Goal: Task Accomplishment & Management: Manage account settings

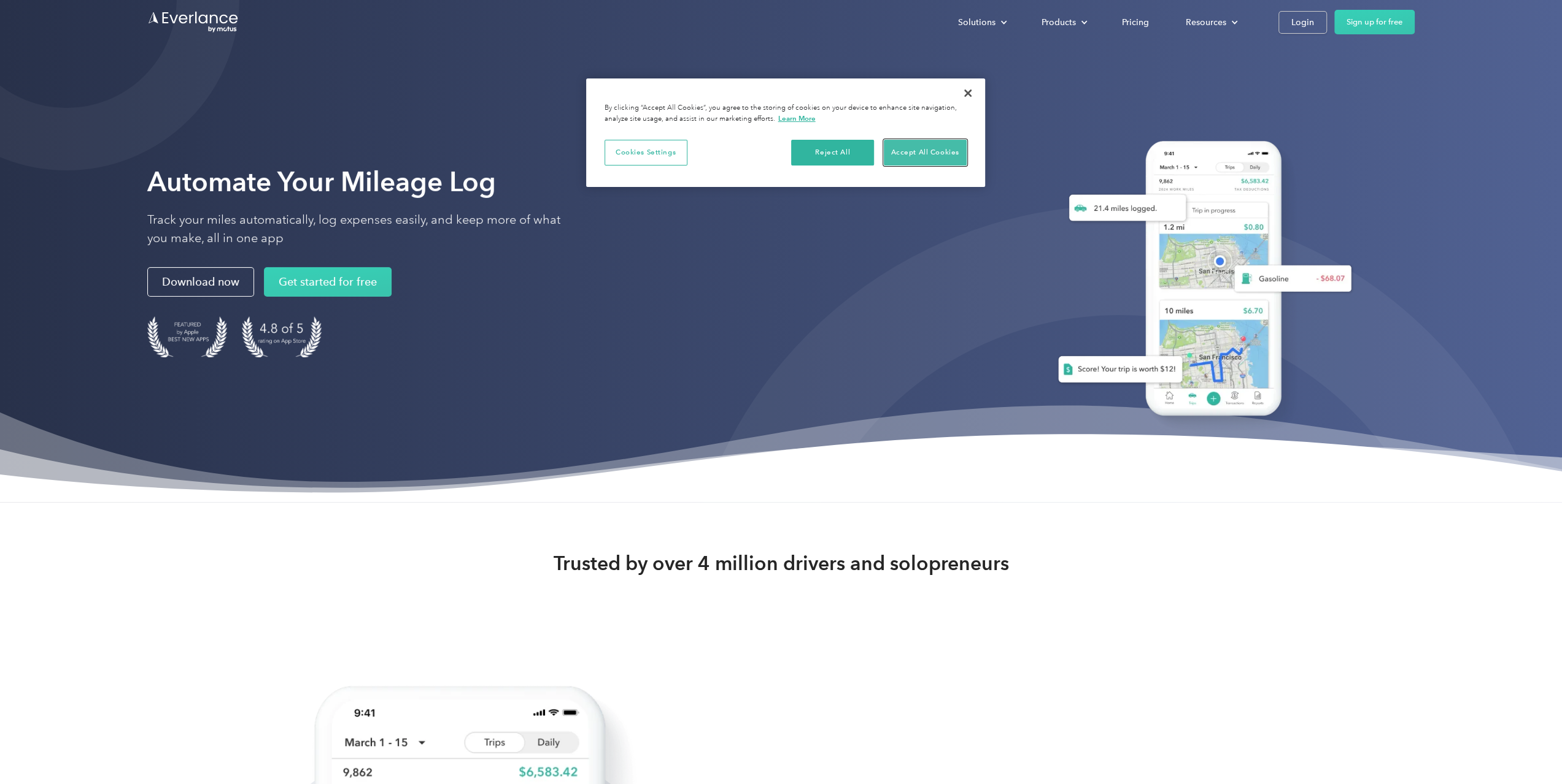
click at [914, 157] on button "Accept All Cookies" at bounding box center [925, 153] width 83 height 25
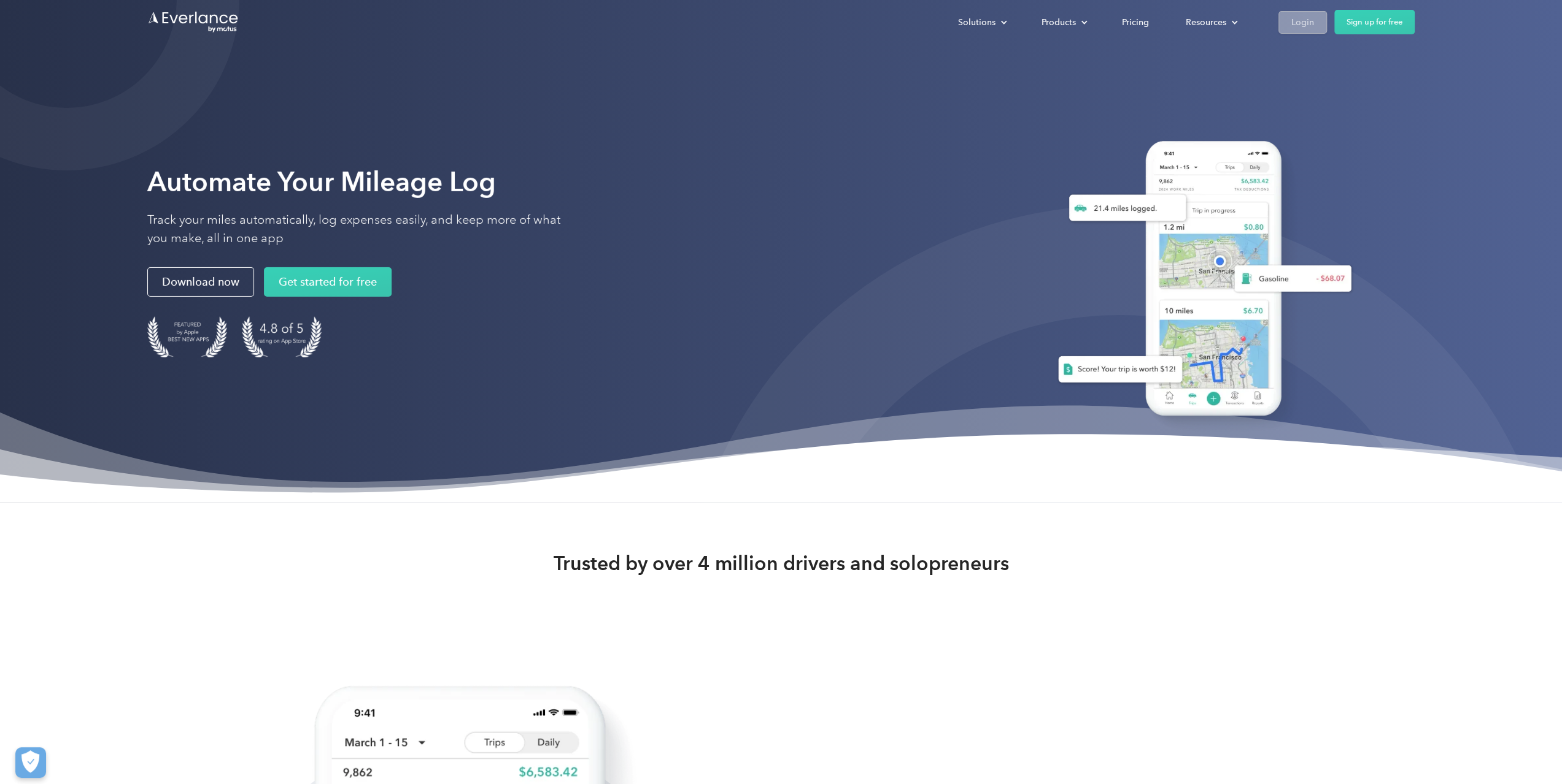
click at [1296, 25] on div "Login" at bounding box center [1302, 22] width 22 height 16
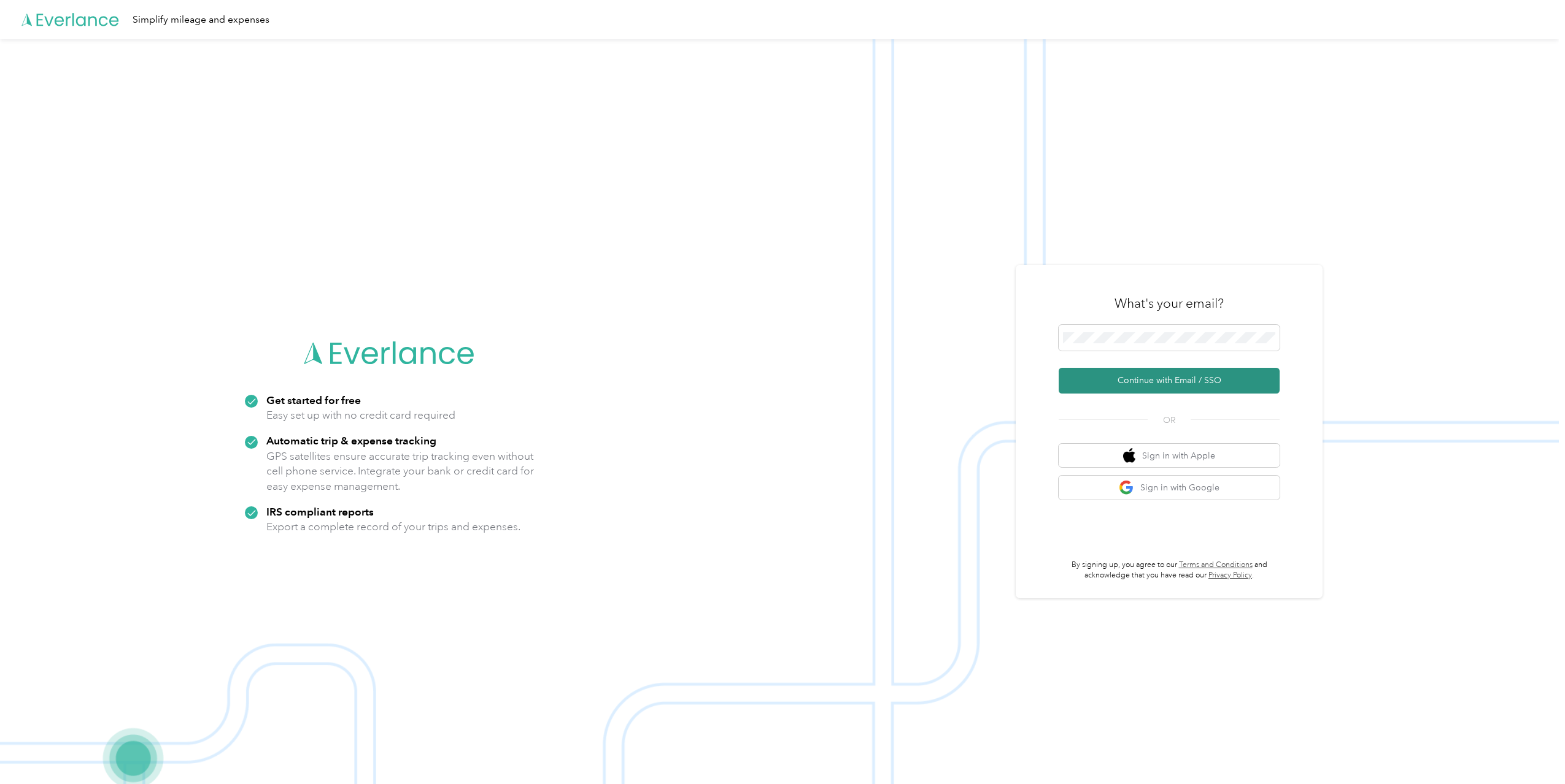
click at [1132, 384] on button "Continue with Email / SSO" at bounding box center [1168, 381] width 221 height 25
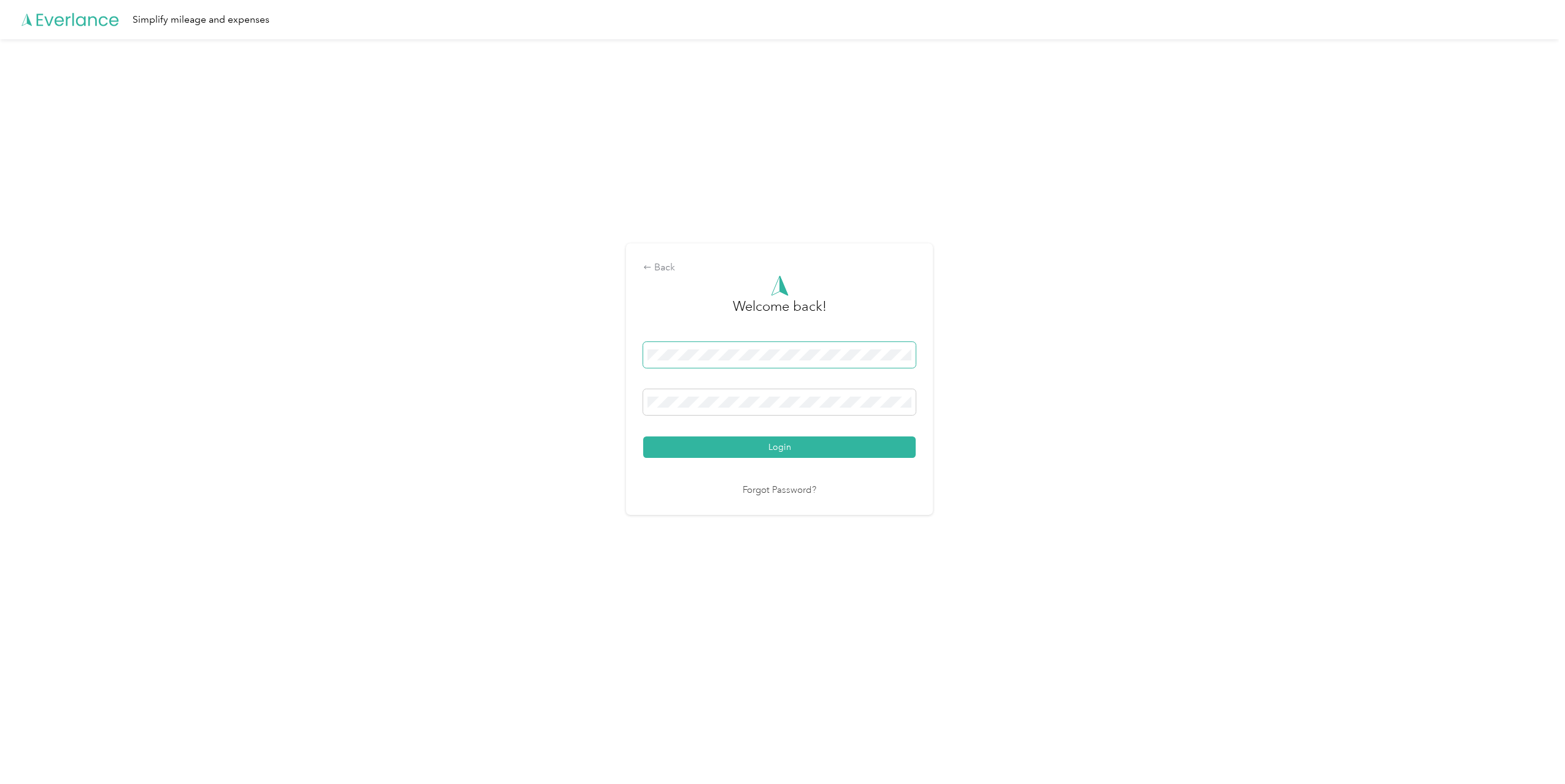
drag, startPoint x: 760, startPoint y: 349, endPoint x: 767, endPoint y: 349, distance: 7.0
click at [765, 349] on span at bounding box center [780, 355] width 273 height 25
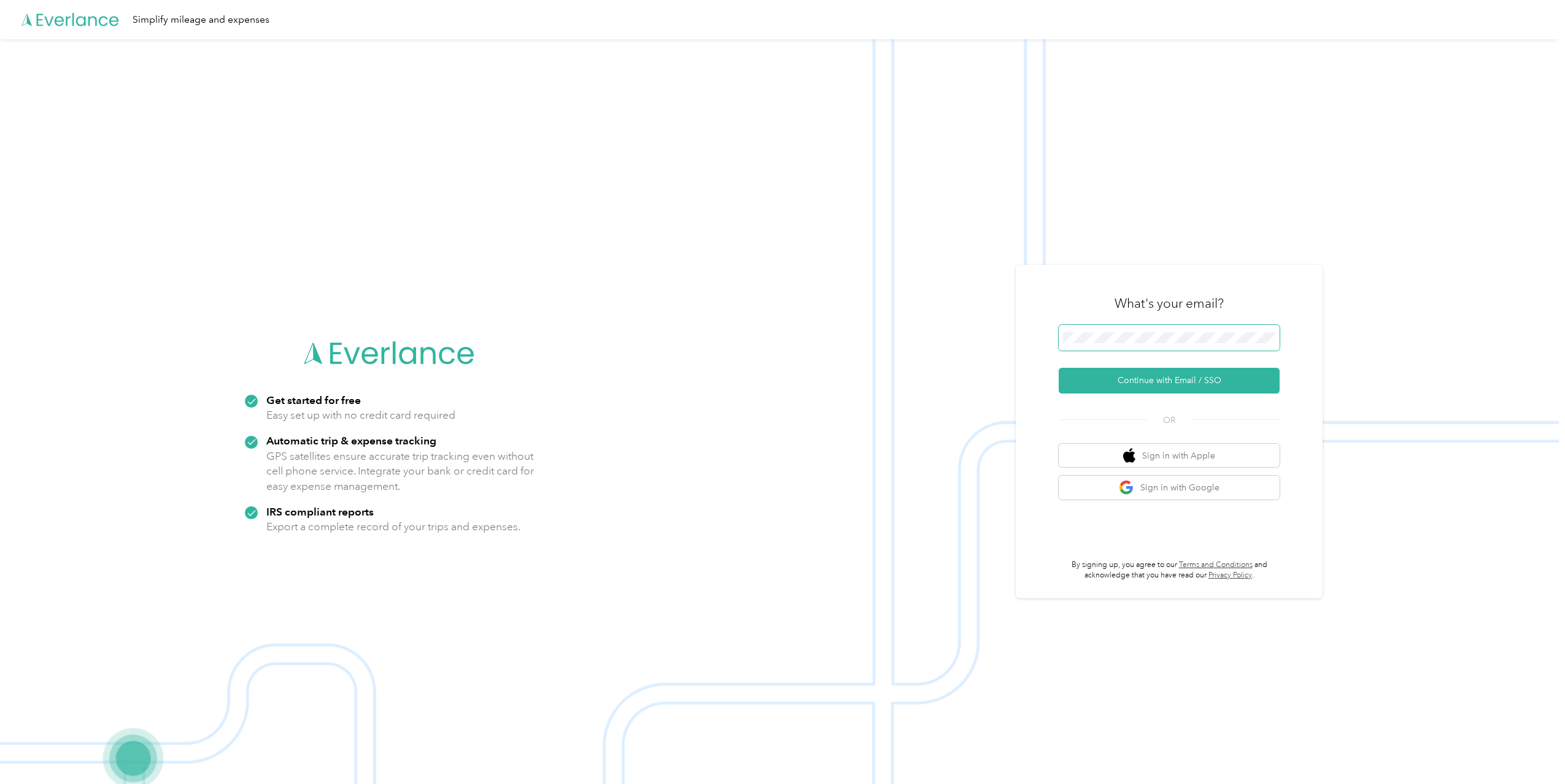
click at [1058, 368] on button "Continue with Email / SSO" at bounding box center [1168, 381] width 221 height 25
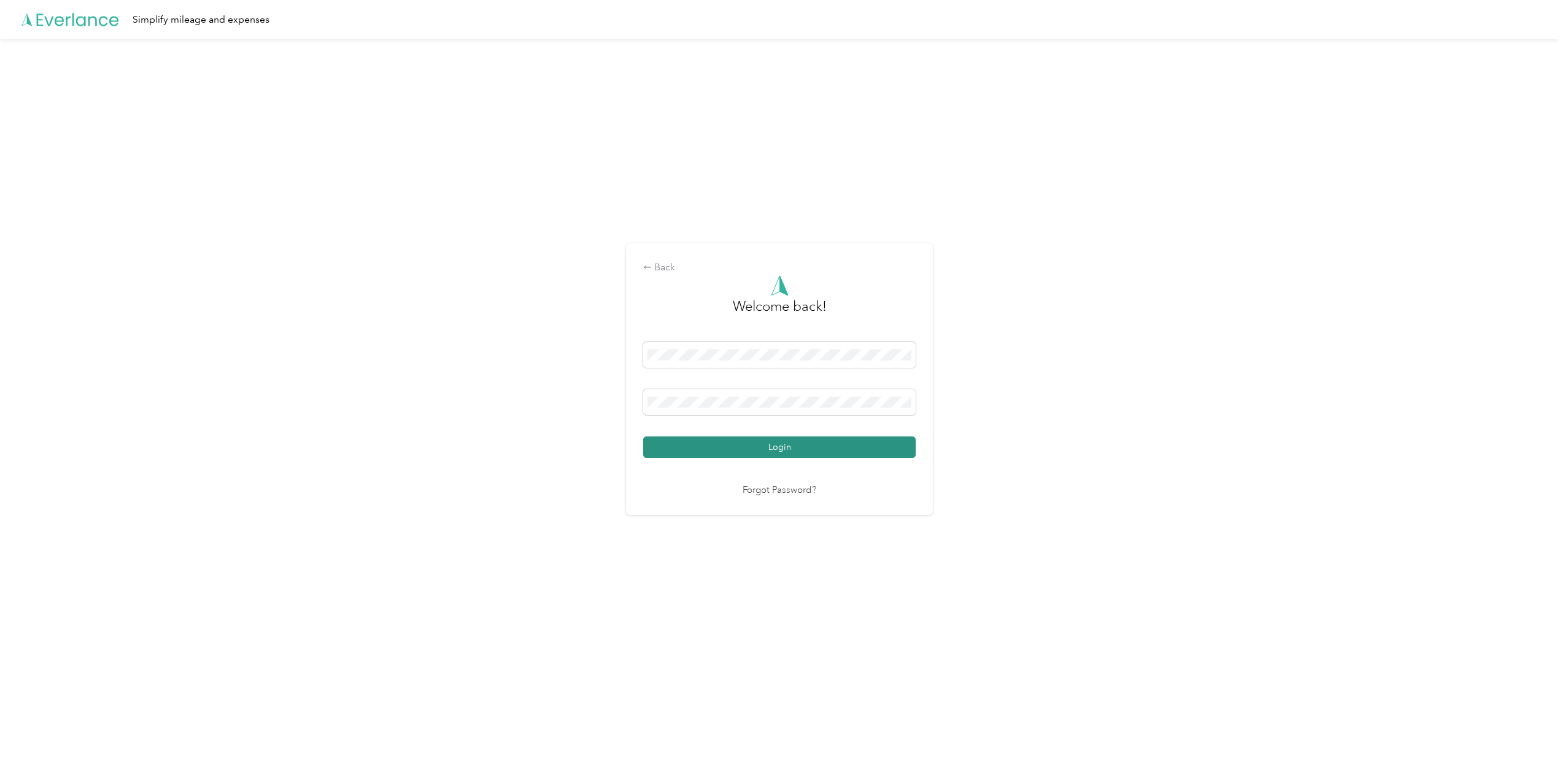
click at [823, 454] on button "Login" at bounding box center [780, 447] width 273 height 21
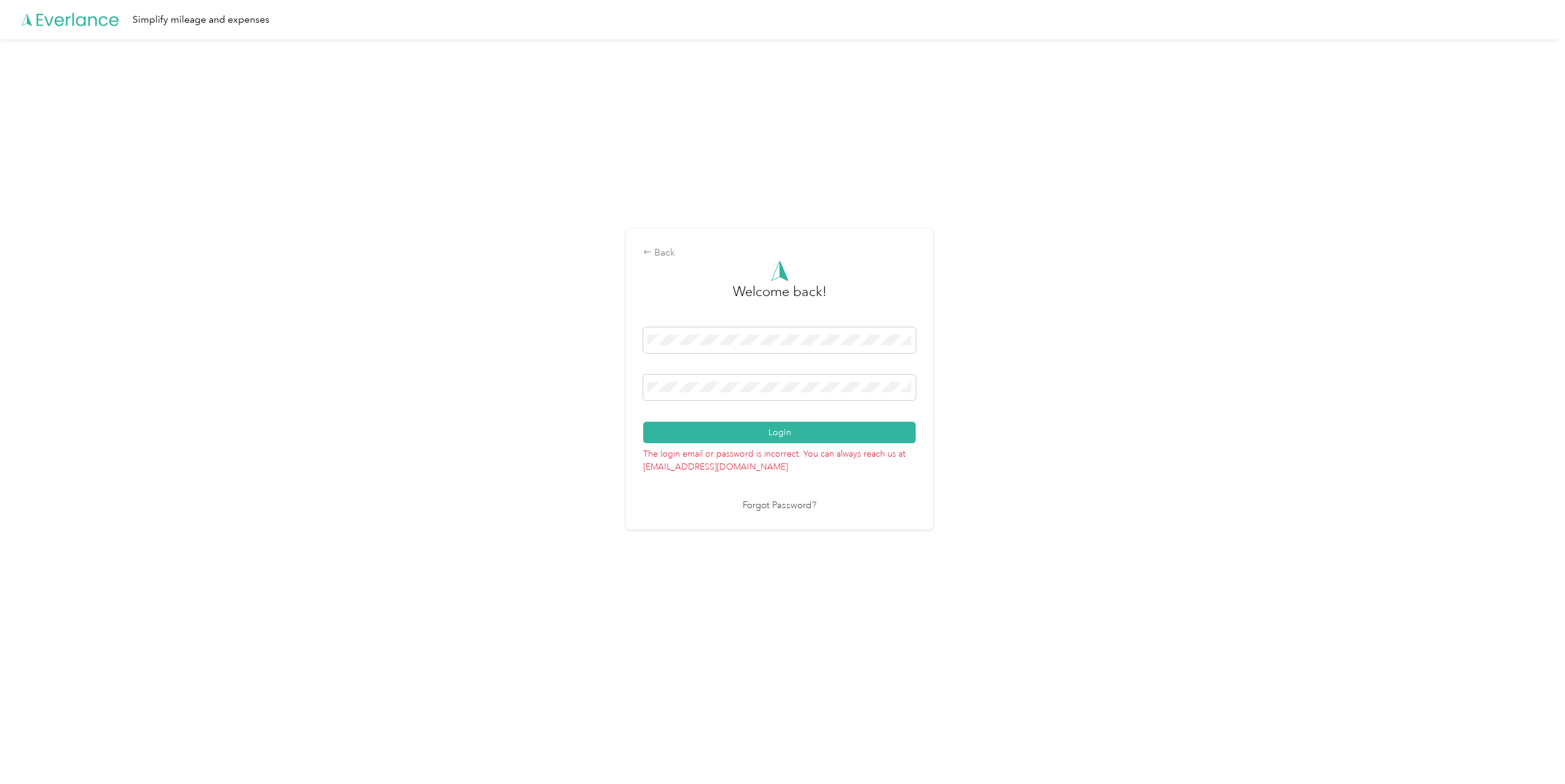
click at [775, 506] on link "Forgot Password?" at bounding box center [780, 506] width 74 height 14
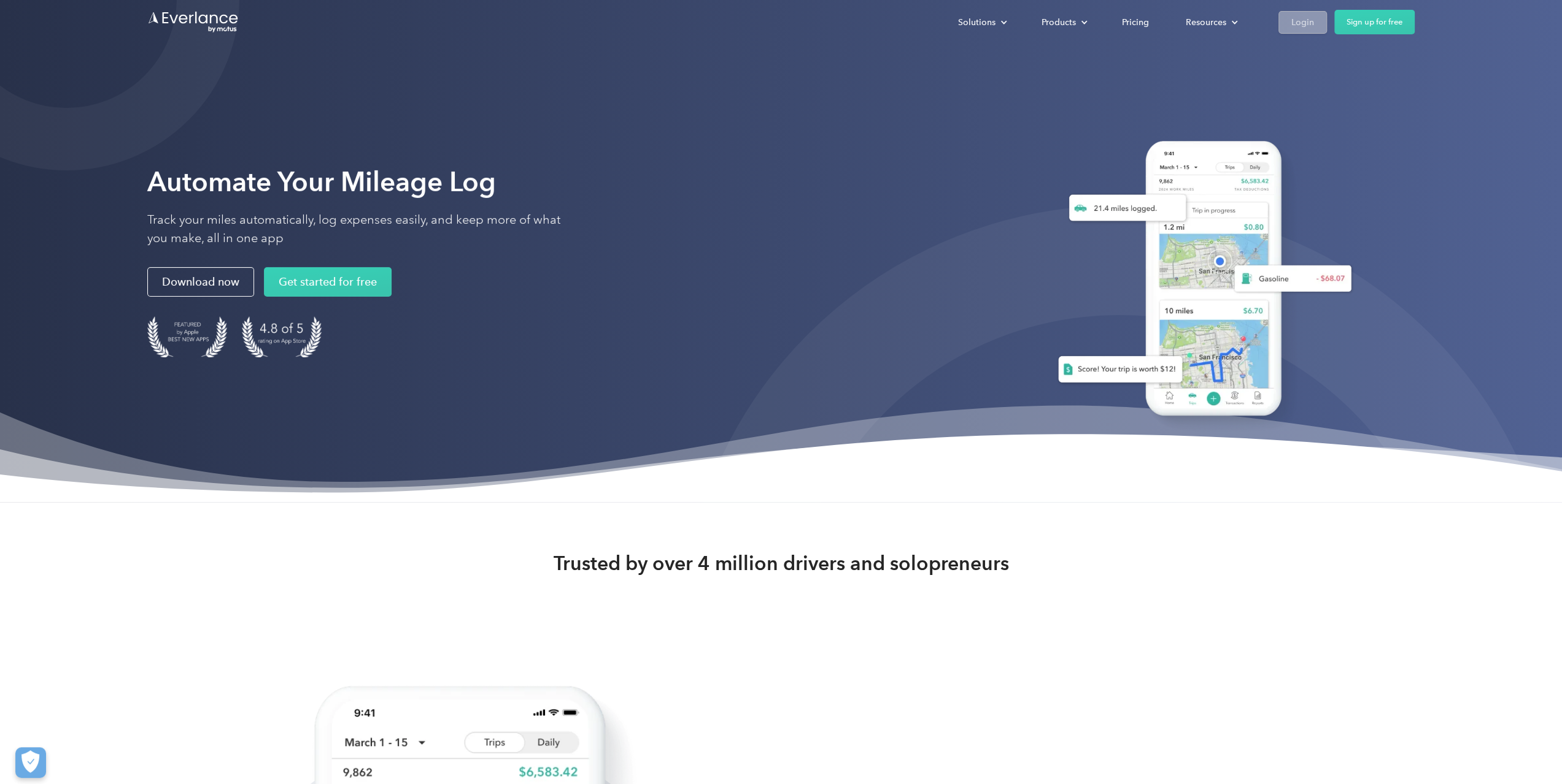
click at [1308, 18] on div "Login" at bounding box center [1302, 22] width 22 height 16
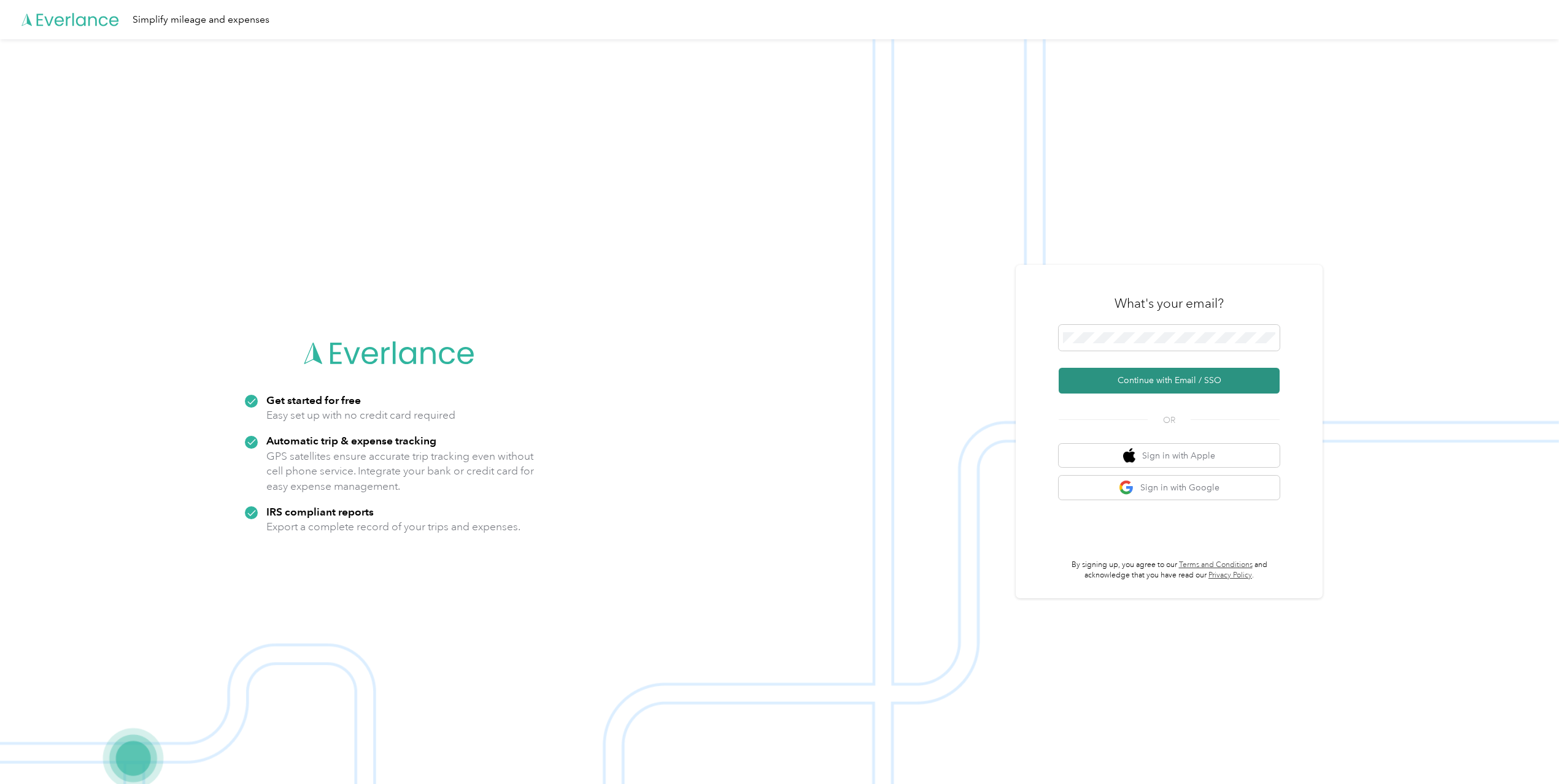
click at [1148, 382] on button "Continue with Email / SSO" at bounding box center [1168, 381] width 221 height 25
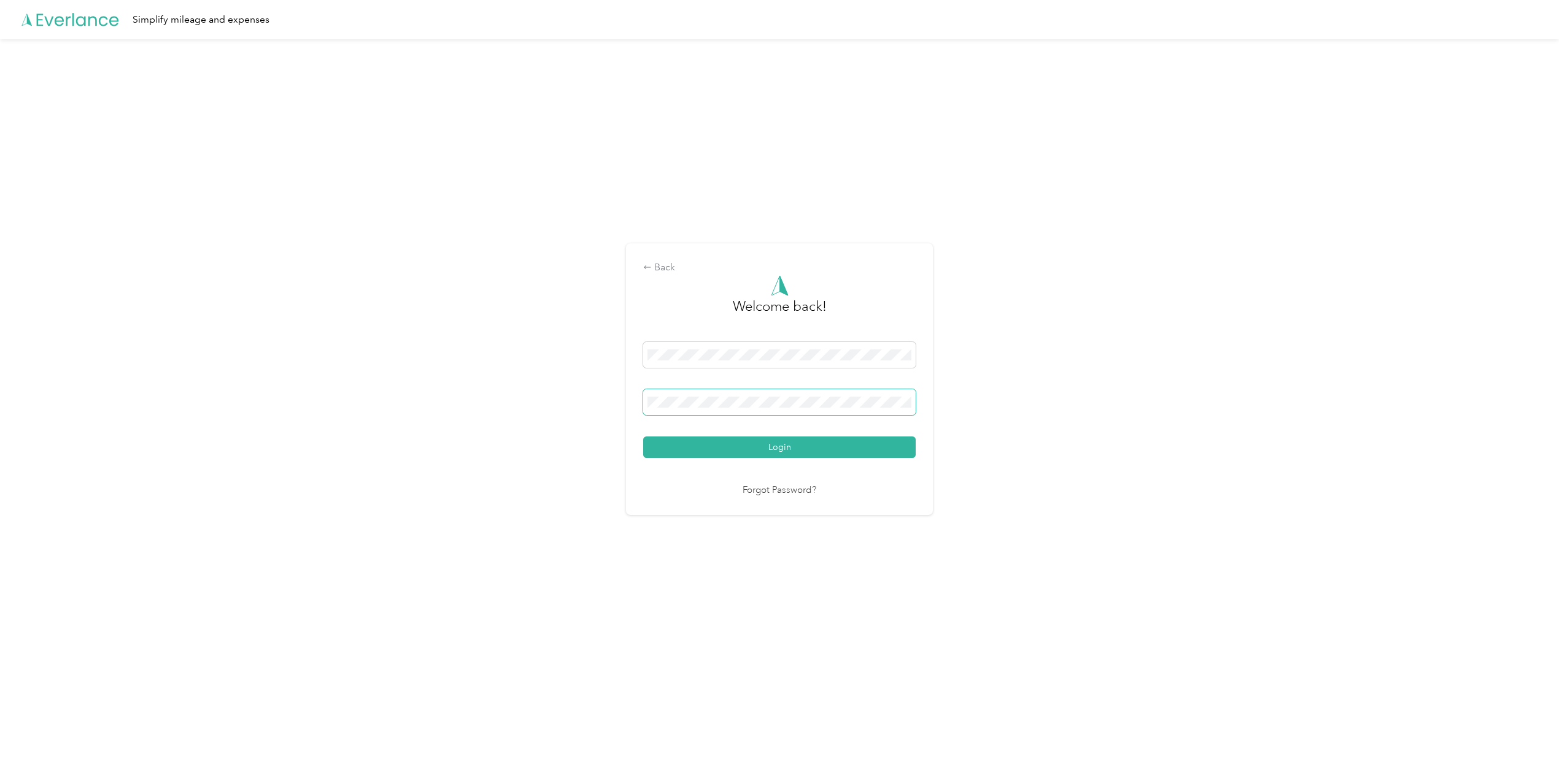
click at [752, 393] on span at bounding box center [780, 402] width 273 height 25
click at [800, 491] on link "Forgot Password?" at bounding box center [780, 491] width 74 height 14
click at [777, 494] on link "Forgot Password?" at bounding box center [780, 491] width 74 height 14
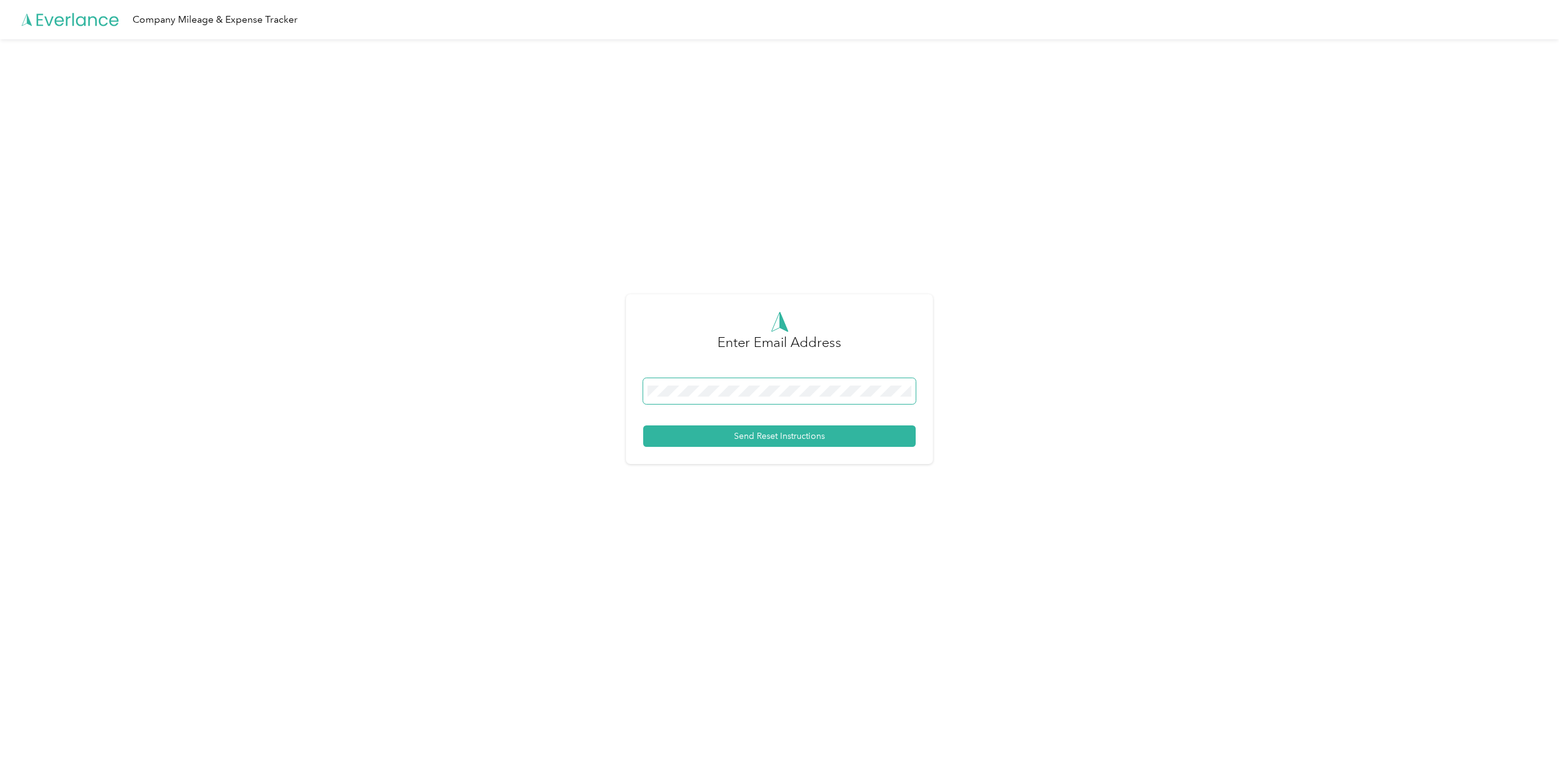
click at [690, 401] on span at bounding box center [780, 392] width 273 height 25
click at [693, 385] on span at bounding box center [780, 392] width 273 height 25
click at [744, 436] on button "Send Reset Instructions" at bounding box center [780, 436] width 273 height 21
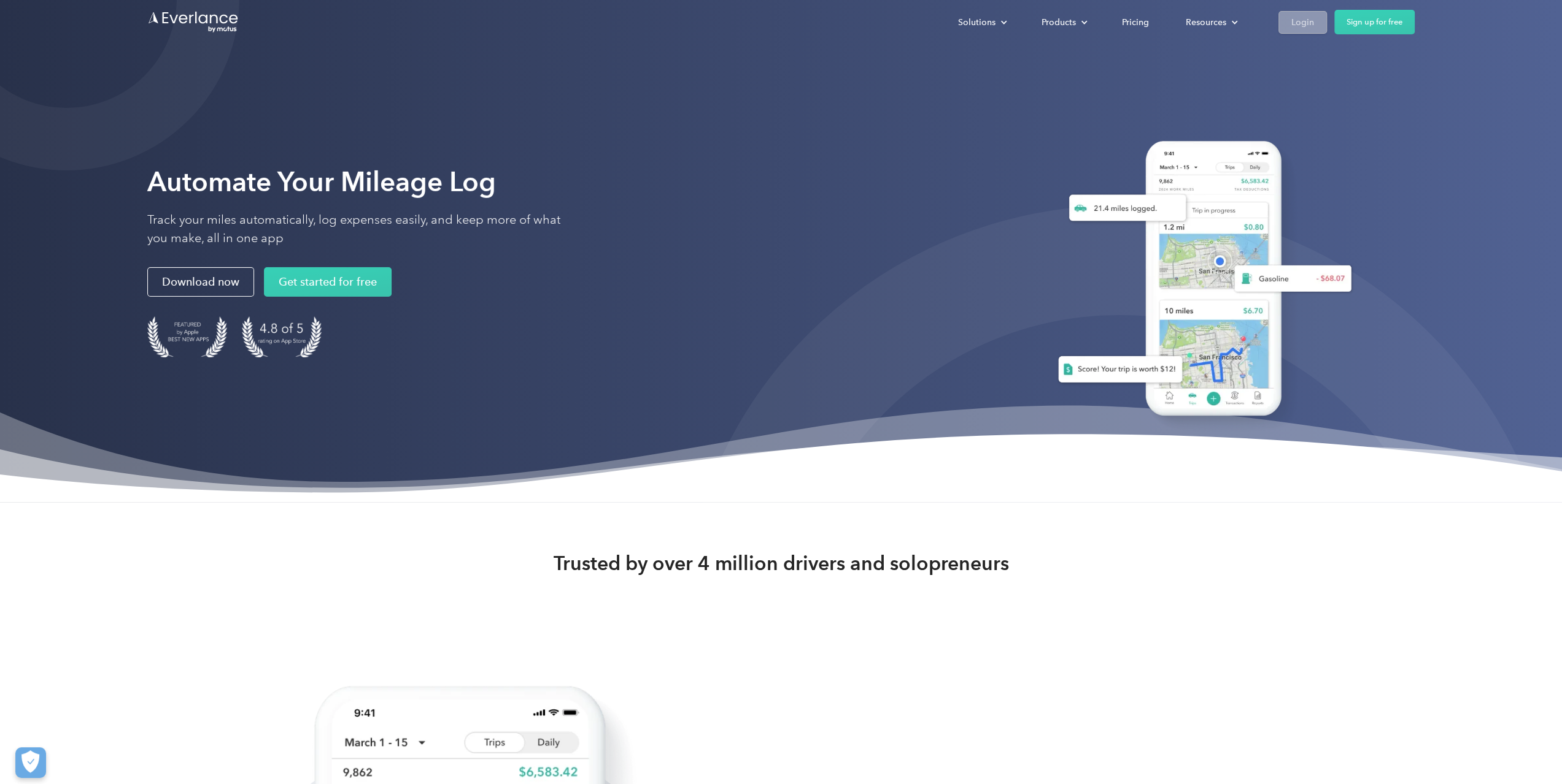
click at [1309, 22] on div "Login" at bounding box center [1302, 22] width 22 height 16
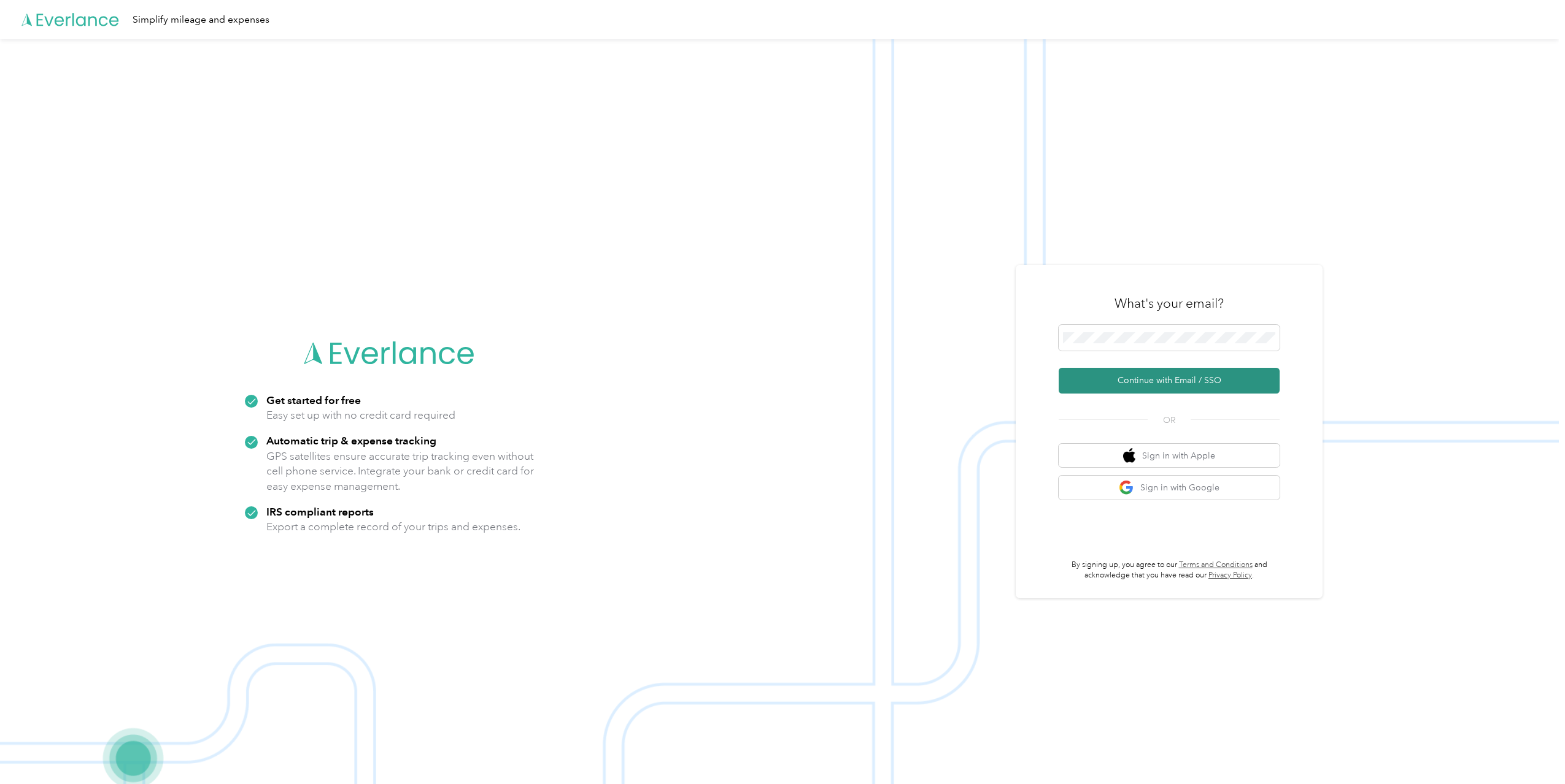
click at [1146, 384] on button "Continue with Email / SSO" at bounding box center [1168, 381] width 221 height 25
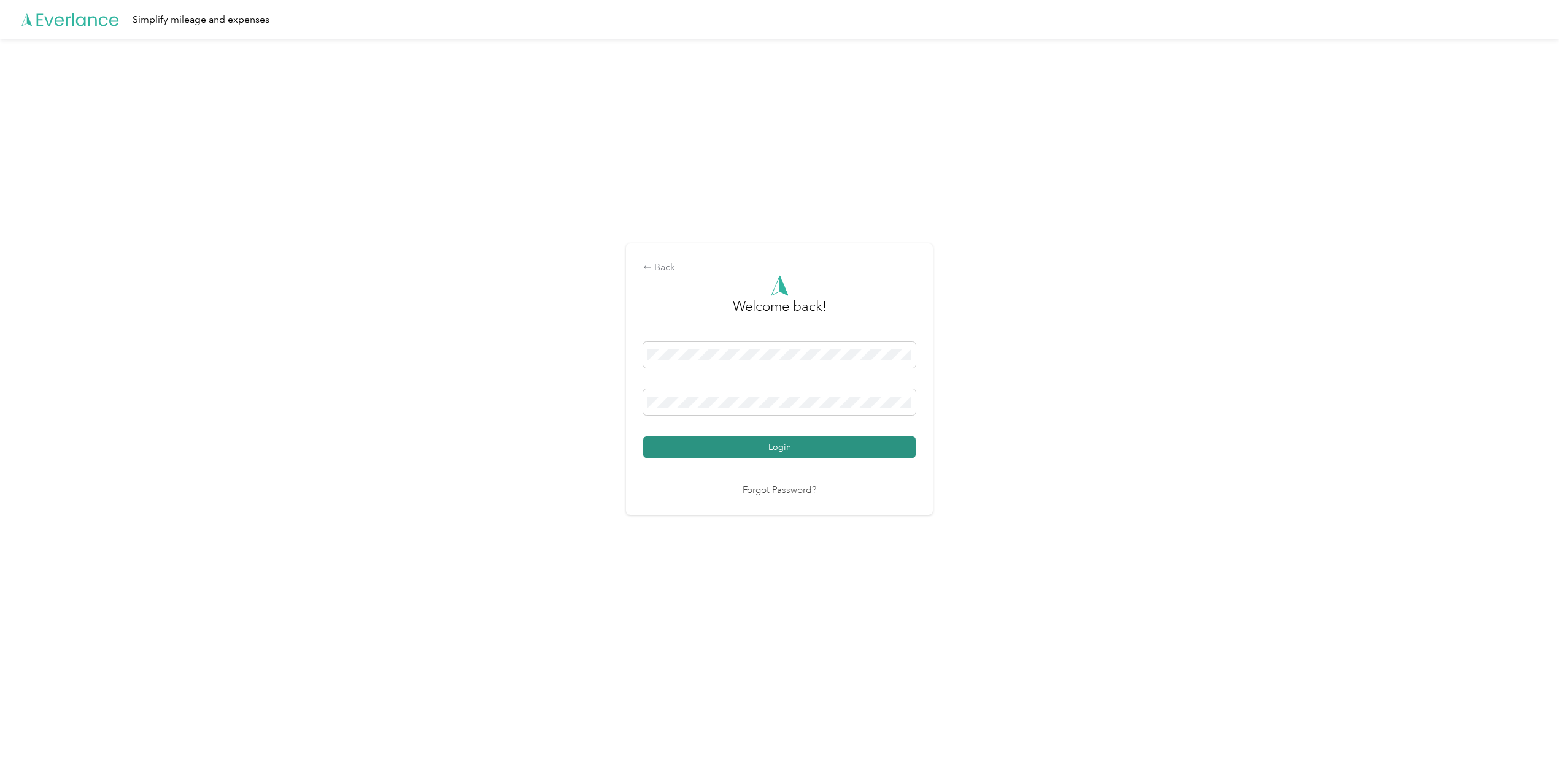
click at [775, 452] on button "Login" at bounding box center [780, 447] width 273 height 21
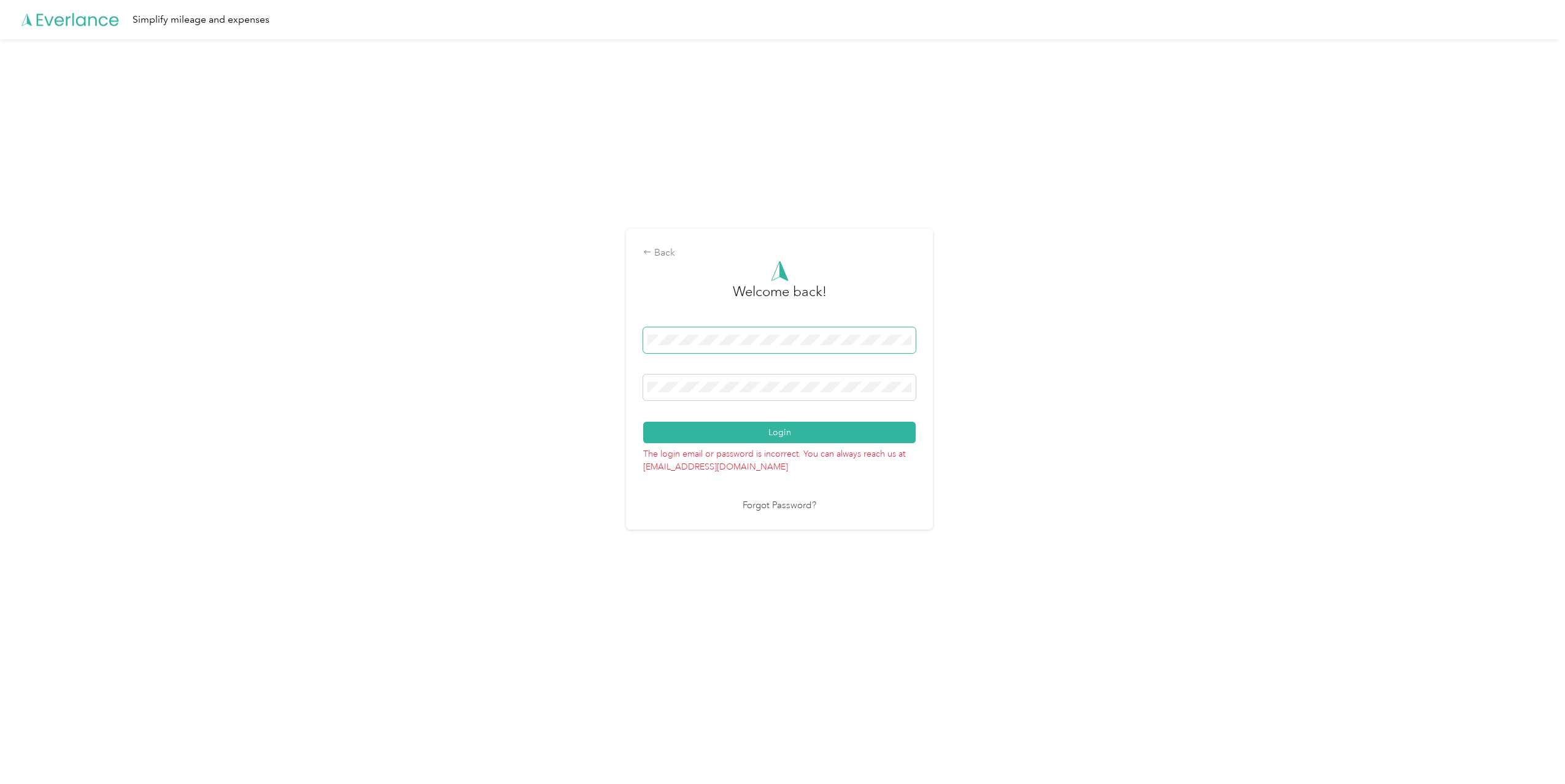
click at [465, 362] on div "Back Welcome back! Login The login email or password is incorrect. You can alwa…" at bounding box center [780, 384] width 1559 height 691
click at [803, 432] on button "Login" at bounding box center [780, 432] width 273 height 21
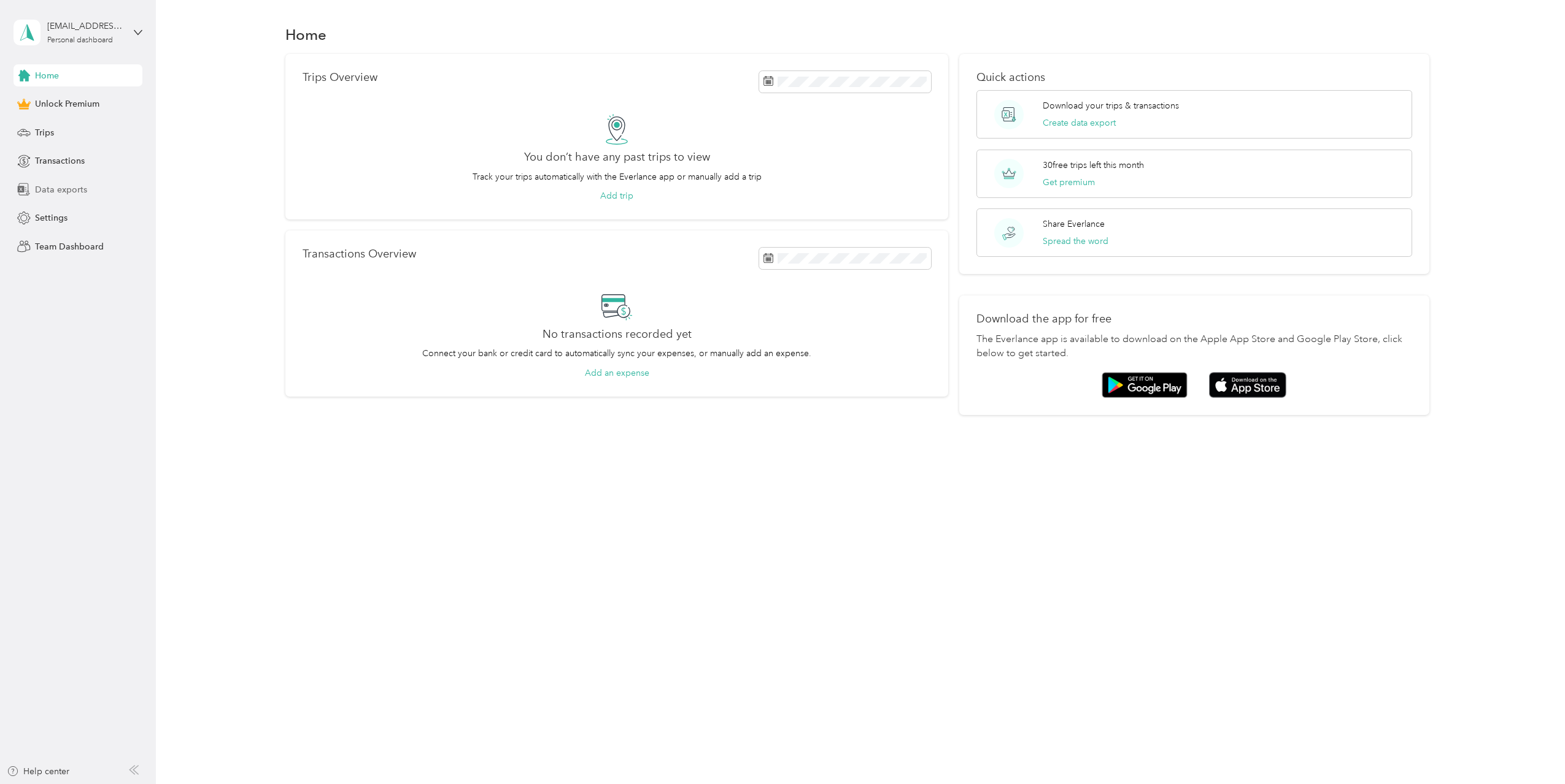
click at [78, 187] on span "Data exports" at bounding box center [61, 189] width 53 height 13
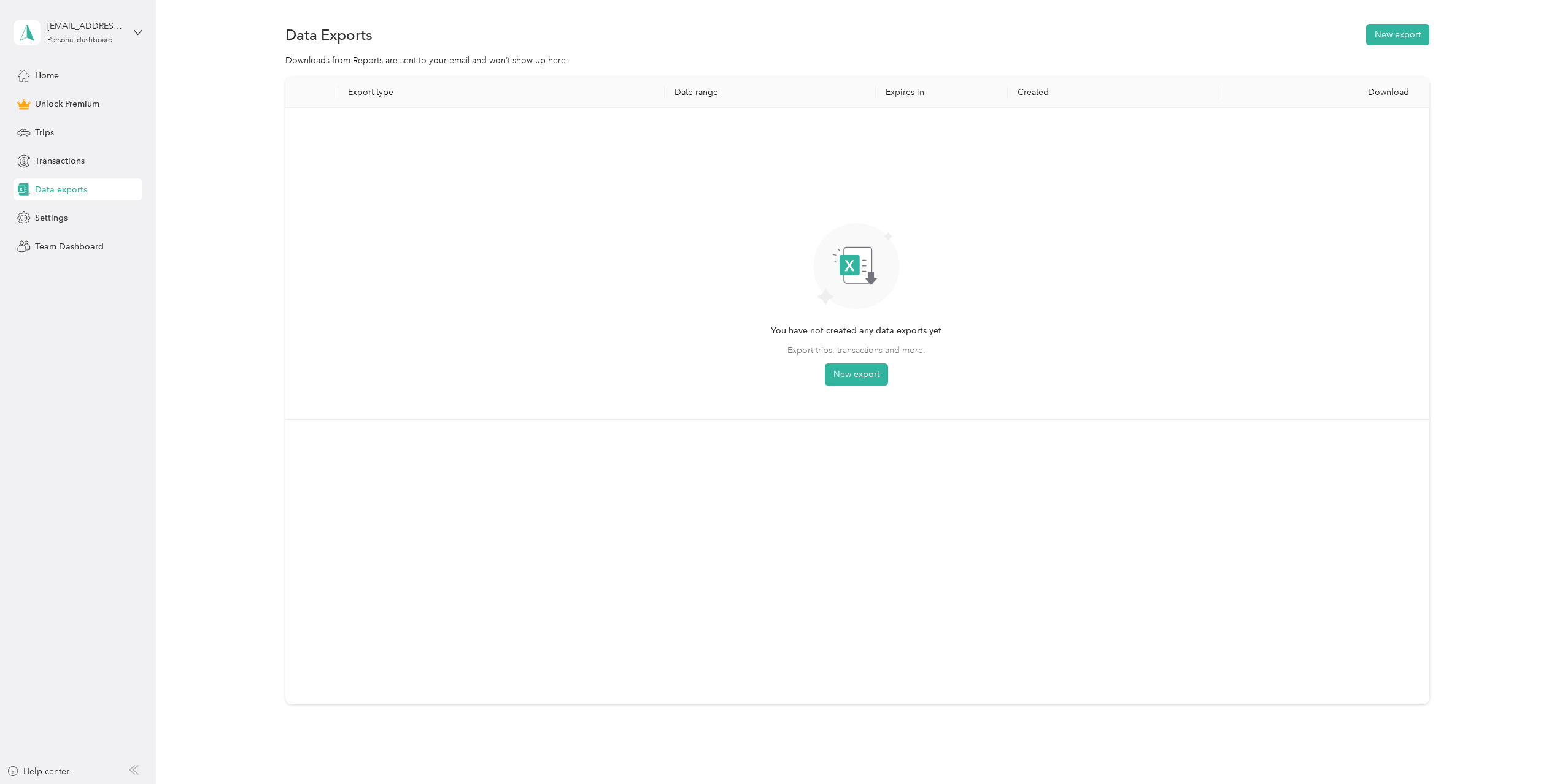
click at [354, 93] on th "Export type" at bounding box center [502, 92] width 327 height 30
click at [709, 91] on th "Date range" at bounding box center [770, 92] width 211 height 30
click at [1409, 34] on button "New export" at bounding box center [1397, 35] width 63 height 21
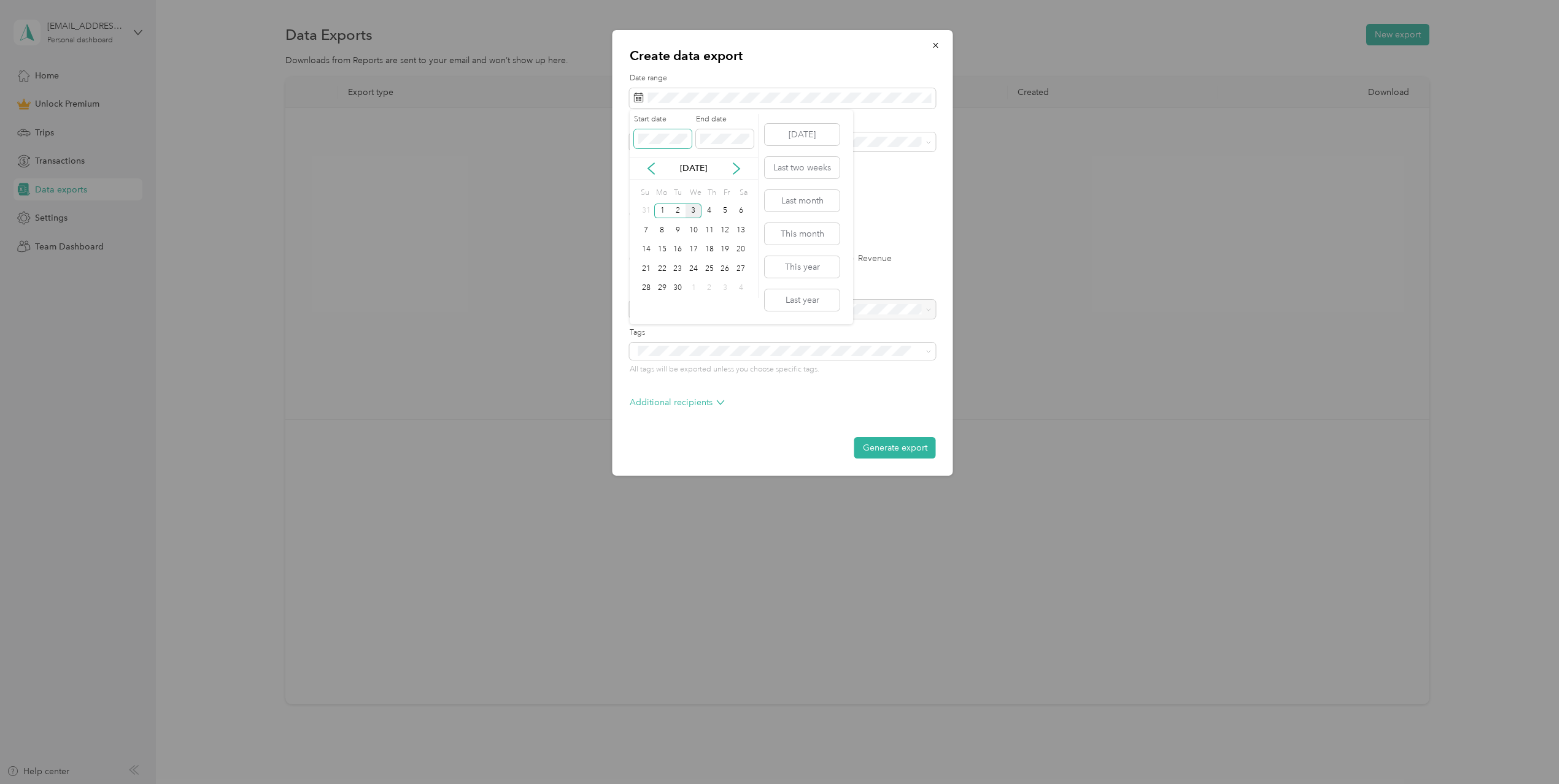
click at [611, 784] on div "Create data export Date range Purpose Advanced filters File format Excel CSV PD…" at bounding box center [780, 784] width 1559 height 0
click at [746, 146] on span at bounding box center [724, 139] width 57 height 19
click at [676, 284] on div "31" at bounding box center [677, 288] width 16 height 16
click at [563, 784] on div "Create data export Date range Purpose Advanced filters File format Excel CSV PD…" at bounding box center [780, 784] width 1559 height 0
click at [664, 206] on div "1" at bounding box center [662, 211] width 16 height 16
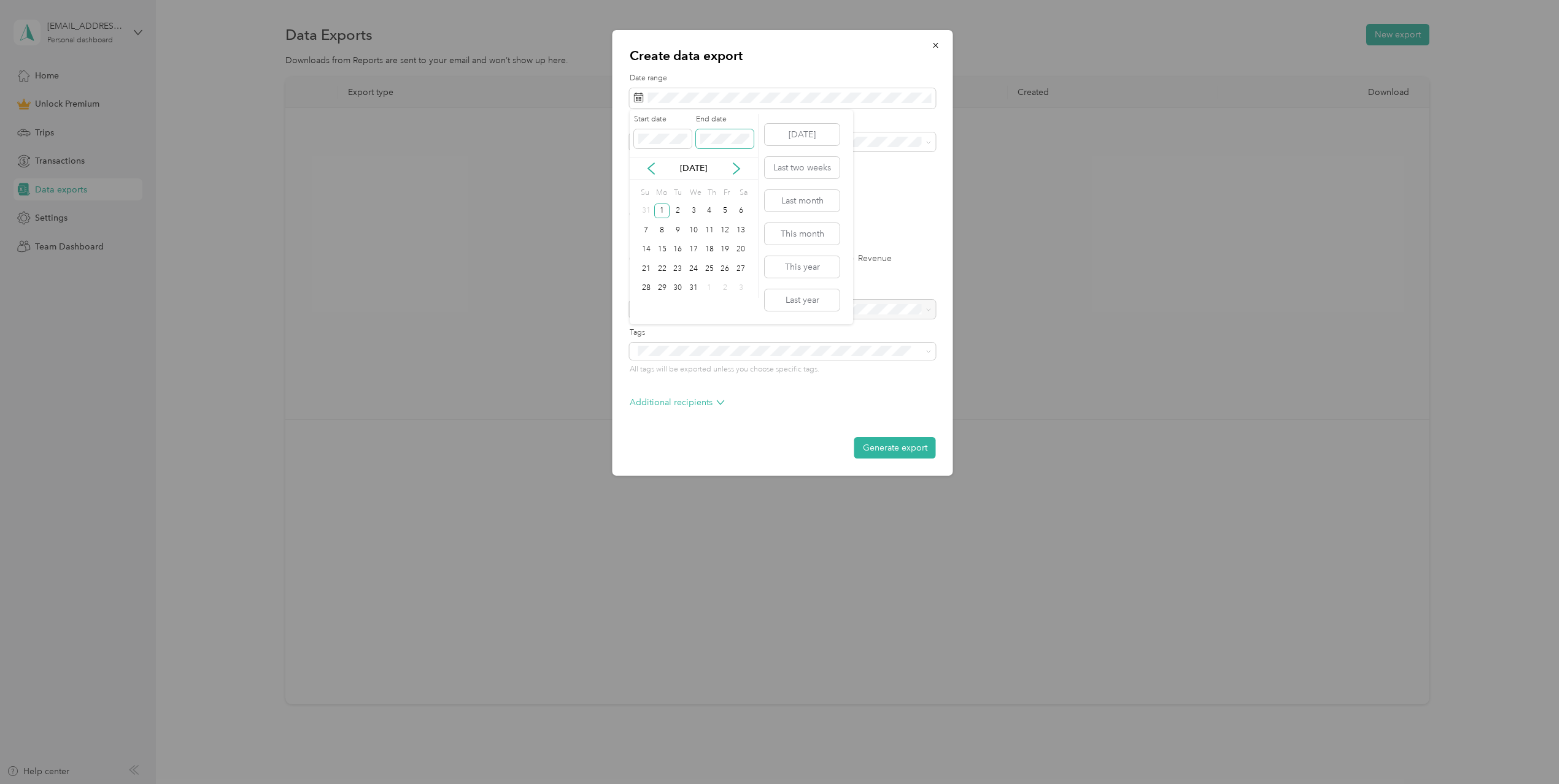
click at [697, 134] on span at bounding box center [724, 139] width 57 height 19
click at [794, 306] on button "Last year" at bounding box center [802, 300] width 75 height 21
click at [929, 141] on icon at bounding box center [929, 143] width 6 height 6
click at [680, 183] on div "Work" at bounding box center [782, 179] width 289 height 13
click at [720, 216] on div "Excel CSV PDF" at bounding box center [782, 213] width 306 height 9
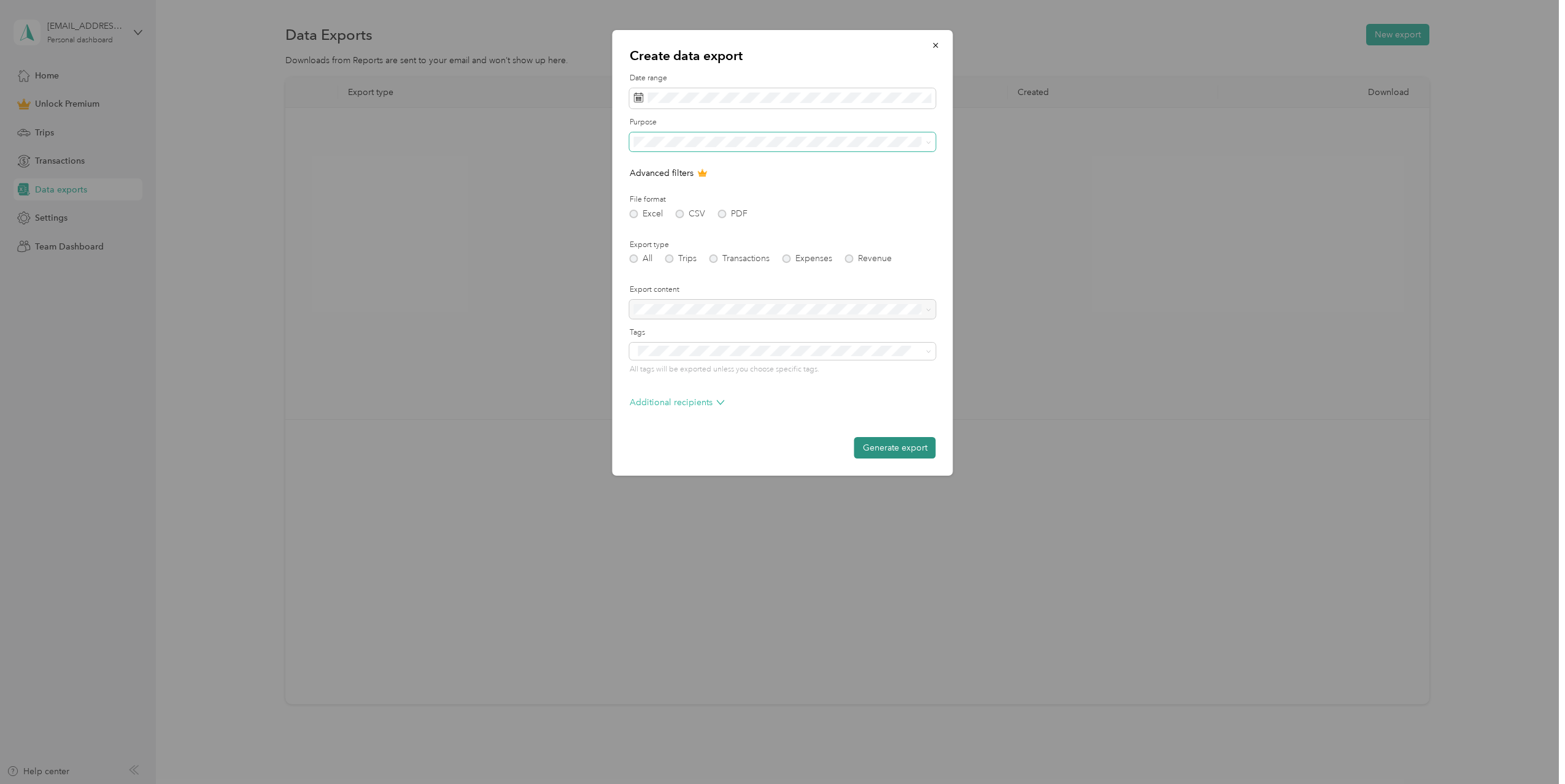
click at [893, 451] on button "Generate export" at bounding box center [896, 448] width 82 height 21
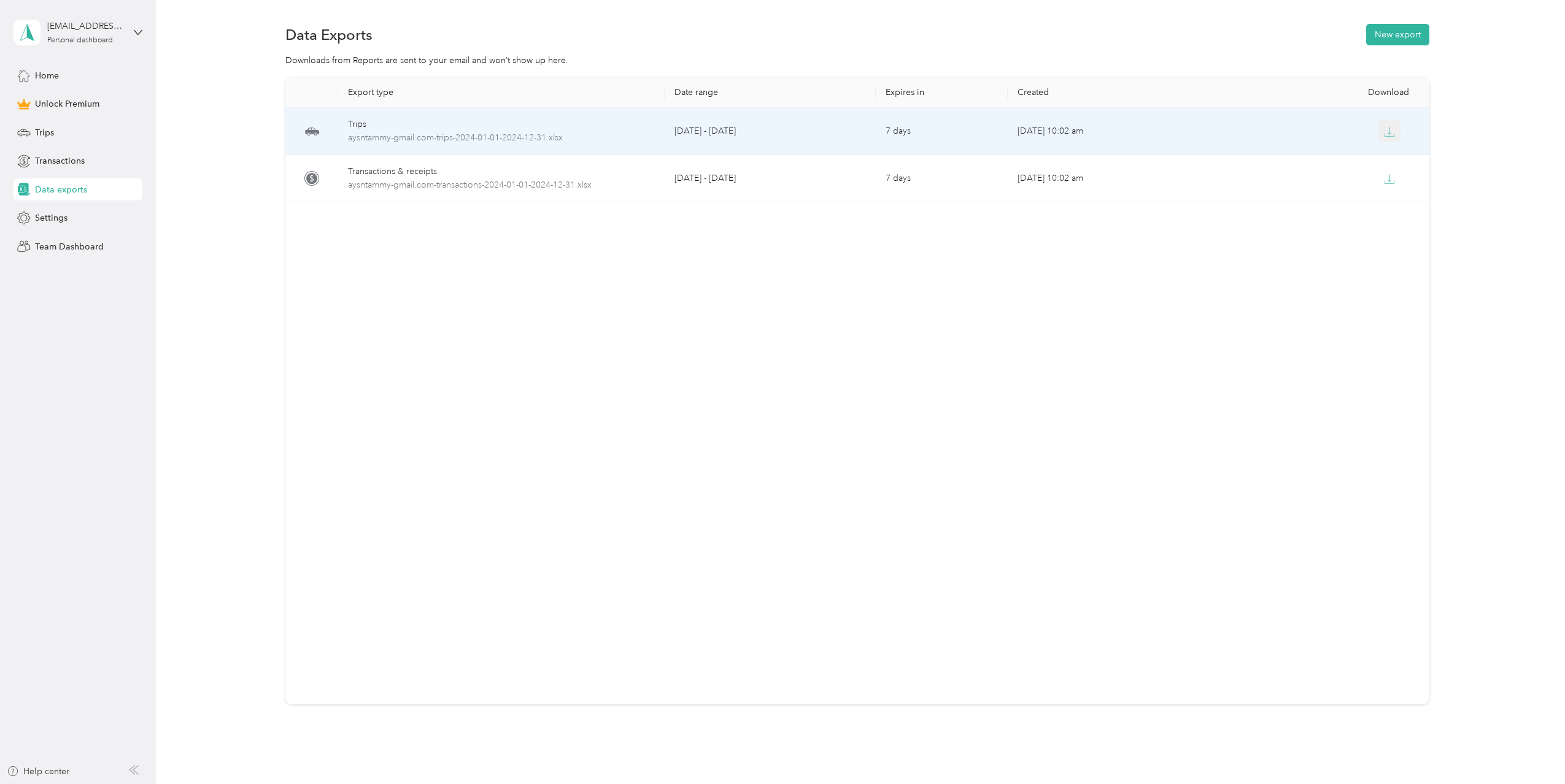
click at [1388, 134] on icon "button" at bounding box center [1390, 131] width 4 height 8
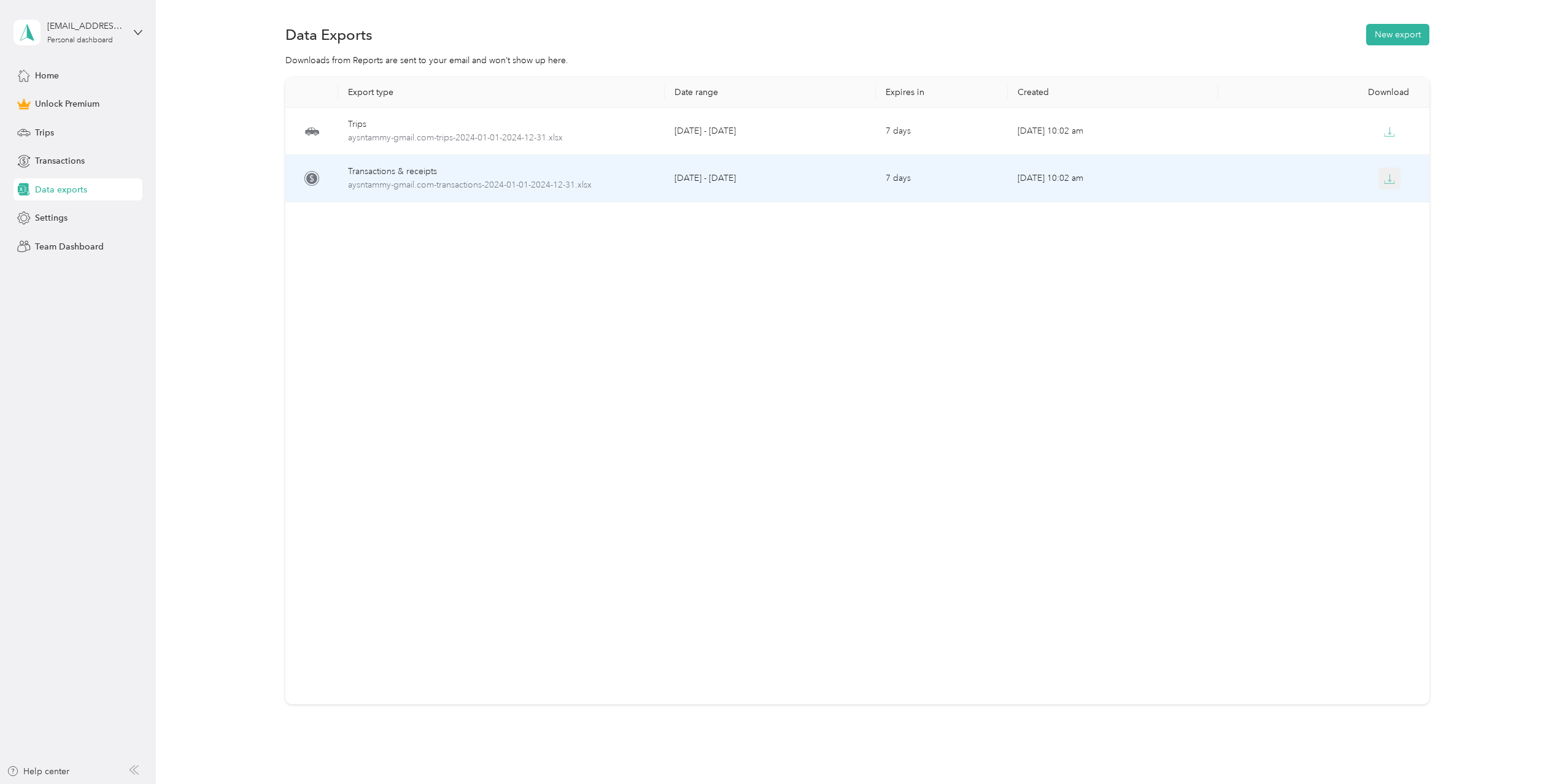
click at [1384, 183] on icon "button" at bounding box center [1389, 178] width 11 height 11
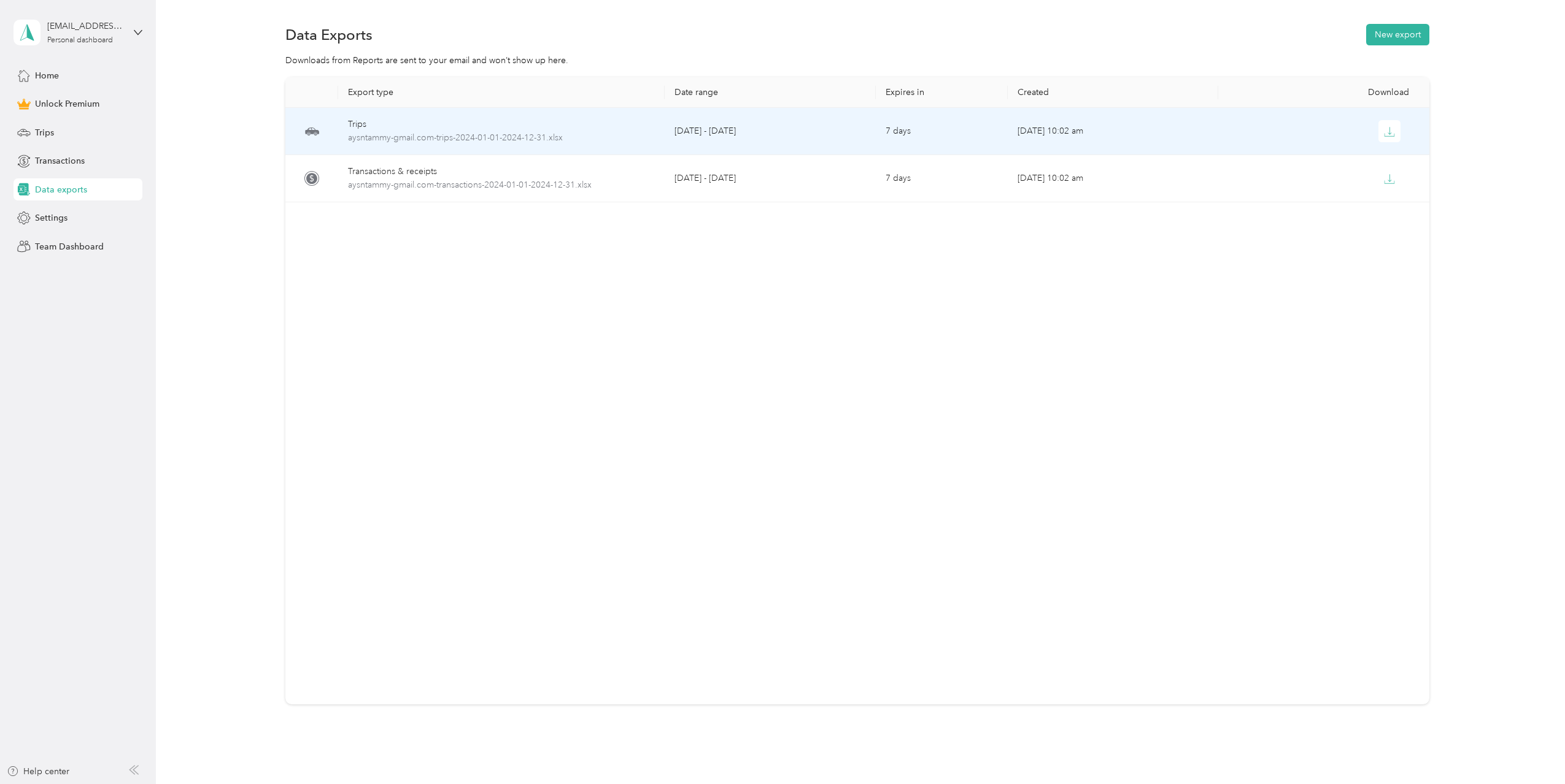
click at [455, 127] on div "Trips" at bounding box center [501, 125] width 307 height 14
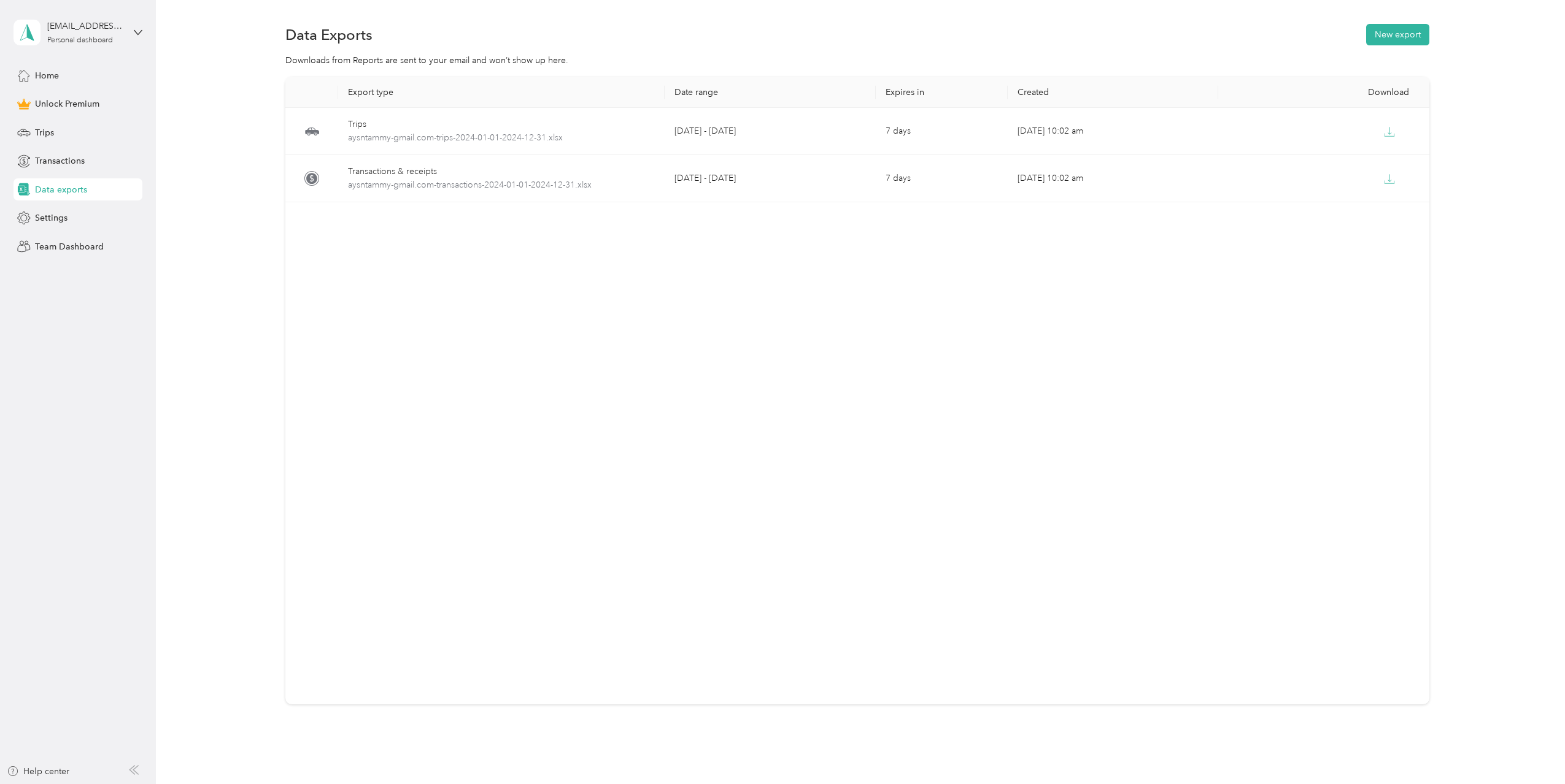
click at [691, 91] on th "Date range" at bounding box center [770, 92] width 211 height 30
click at [1374, 35] on button "New export" at bounding box center [1397, 35] width 63 height 21
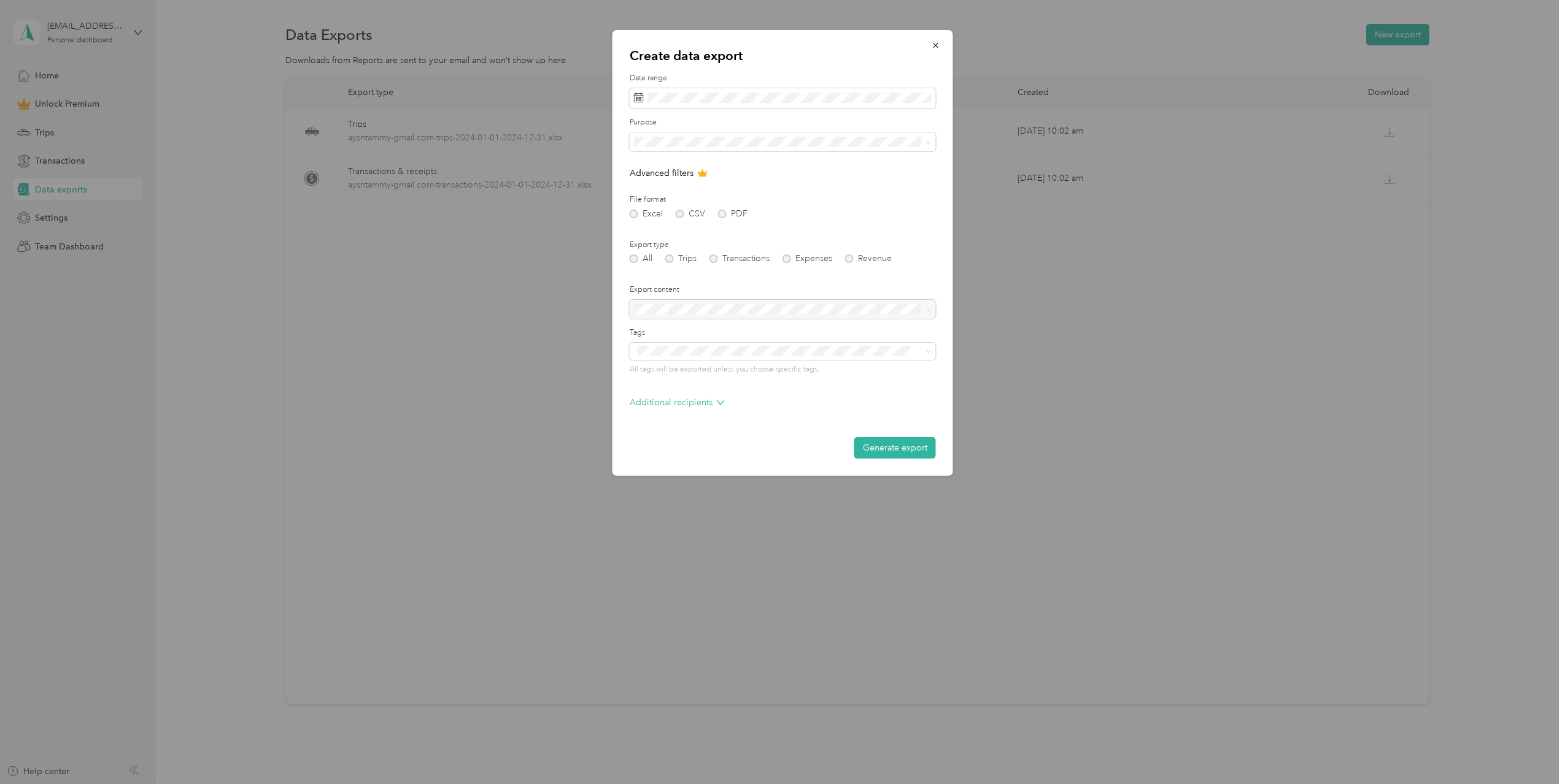
click at [720, 212] on div "Excel CSV PDF" at bounding box center [782, 213] width 306 height 9
click at [616, 784] on div "Create data export Date range Purpose Advanced filters File format Excel CSV PD…" at bounding box center [780, 784] width 1559 height 0
click at [630, 135] on div "Start date End date" at bounding box center [694, 135] width 129 height 43
click at [815, 304] on button "Last year" at bounding box center [802, 300] width 75 height 21
click at [670, 256] on div "All Trips Transactions Expenses Revenue" at bounding box center [782, 258] width 306 height 9
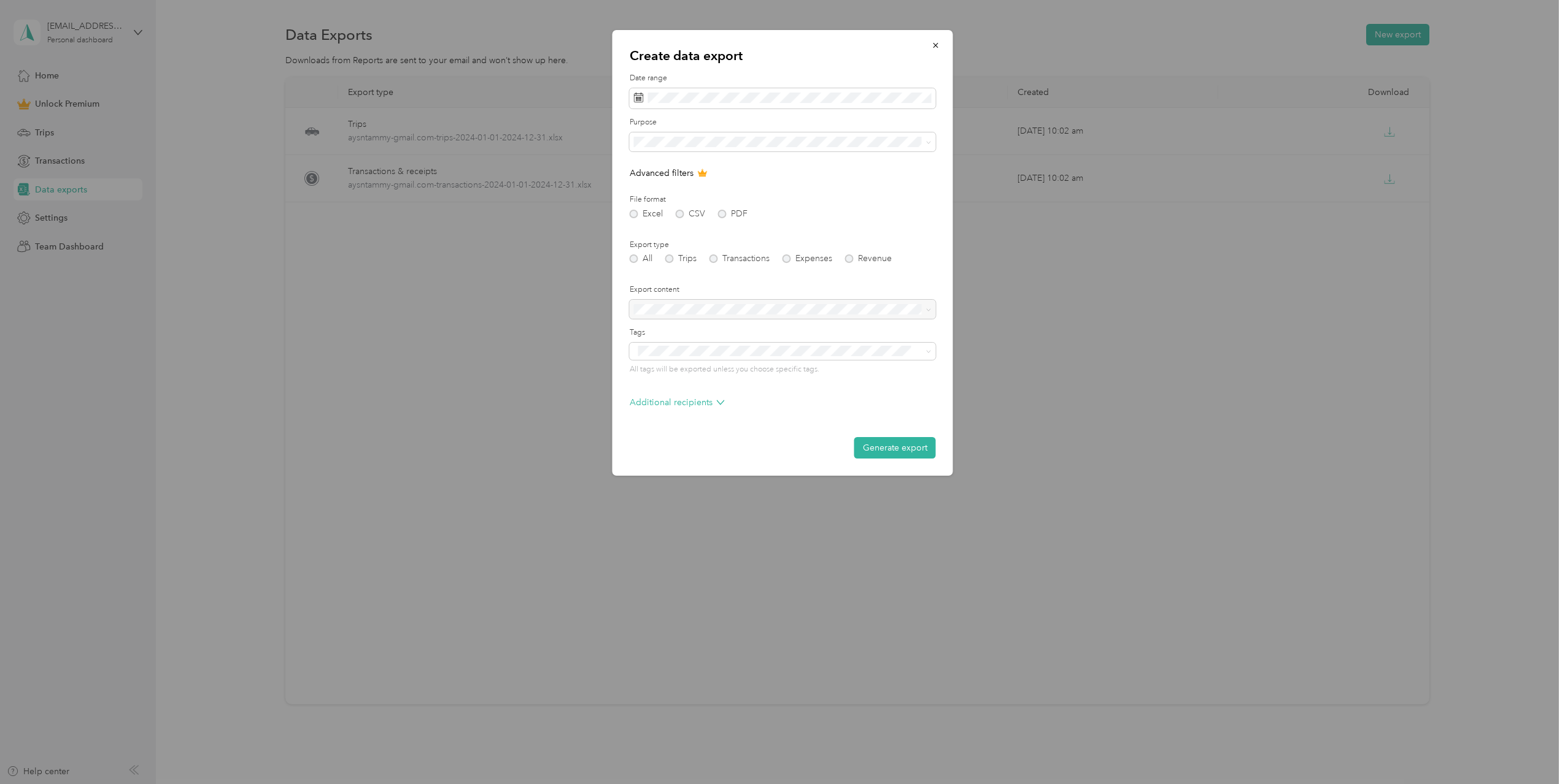
click at [670, 259] on div "All Trips Transactions Expenses Revenue" at bounding box center [782, 258] width 306 height 9
click at [632, 256] on div "All Trips Transactions Expenses Revenue" at bounding box center [782, 258] width 306 height 9
click at [670, 260] on div "All Trips Transactions Expenses Revenue" at bounding box center [782, 258] width 306 height 9
click at [753, 303] on div at bounding box center [782, 310] width 306 height 19
click at [932, 355] on span at bounding box center [782, 352] width 306 height 18
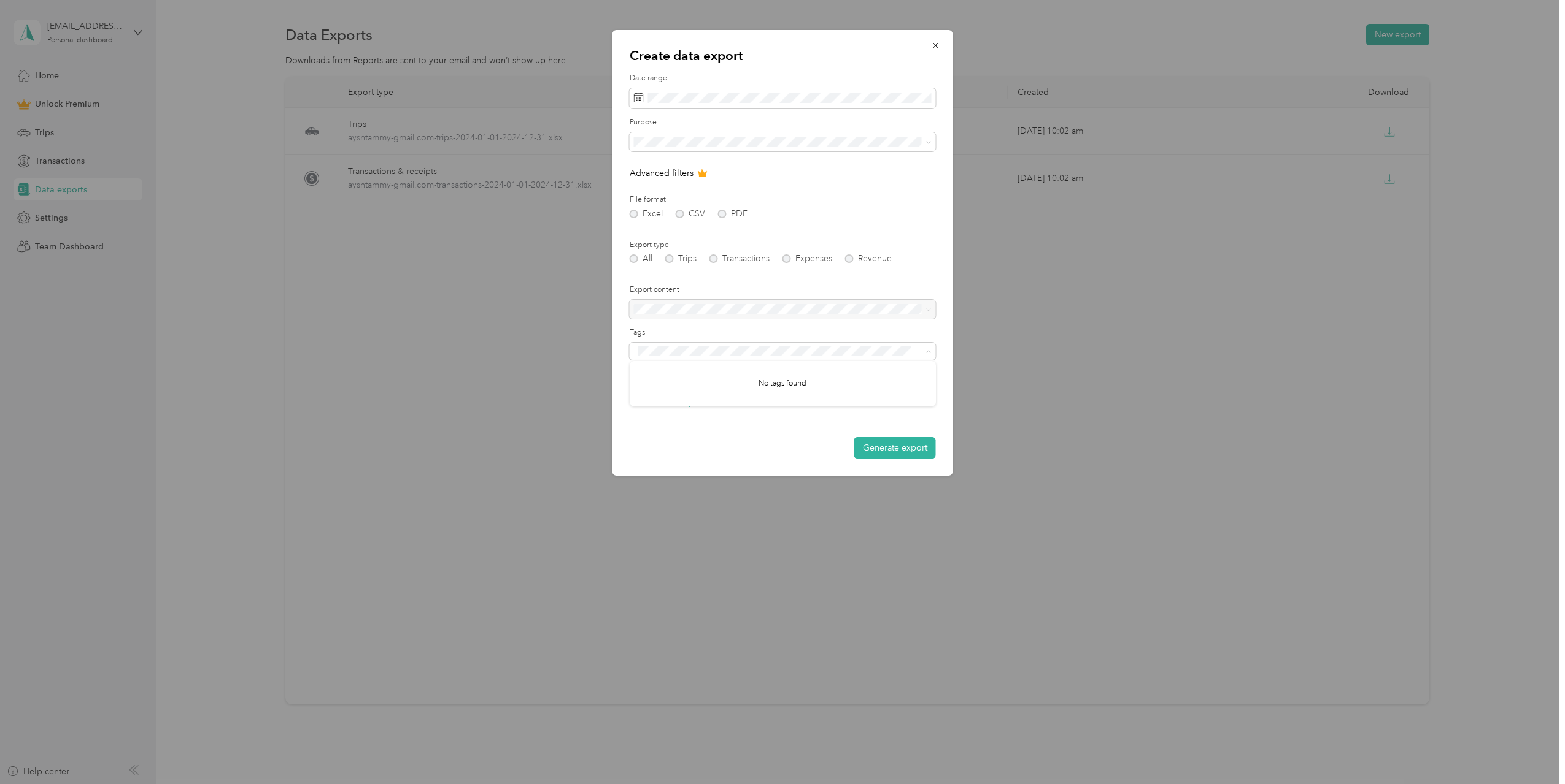
click at [912, 332] on label "Tags" at bounding box center [782, 332] width 306 height 11
click at [929, 309] on div at bounding box center [782, 310] width 306 height 19
click at [923, 311] on div at bounding box center [782, 310] width 306 height 19
click at [920, 452] on button "Generate export" at bounding box center [896, 448] width 82 height 21
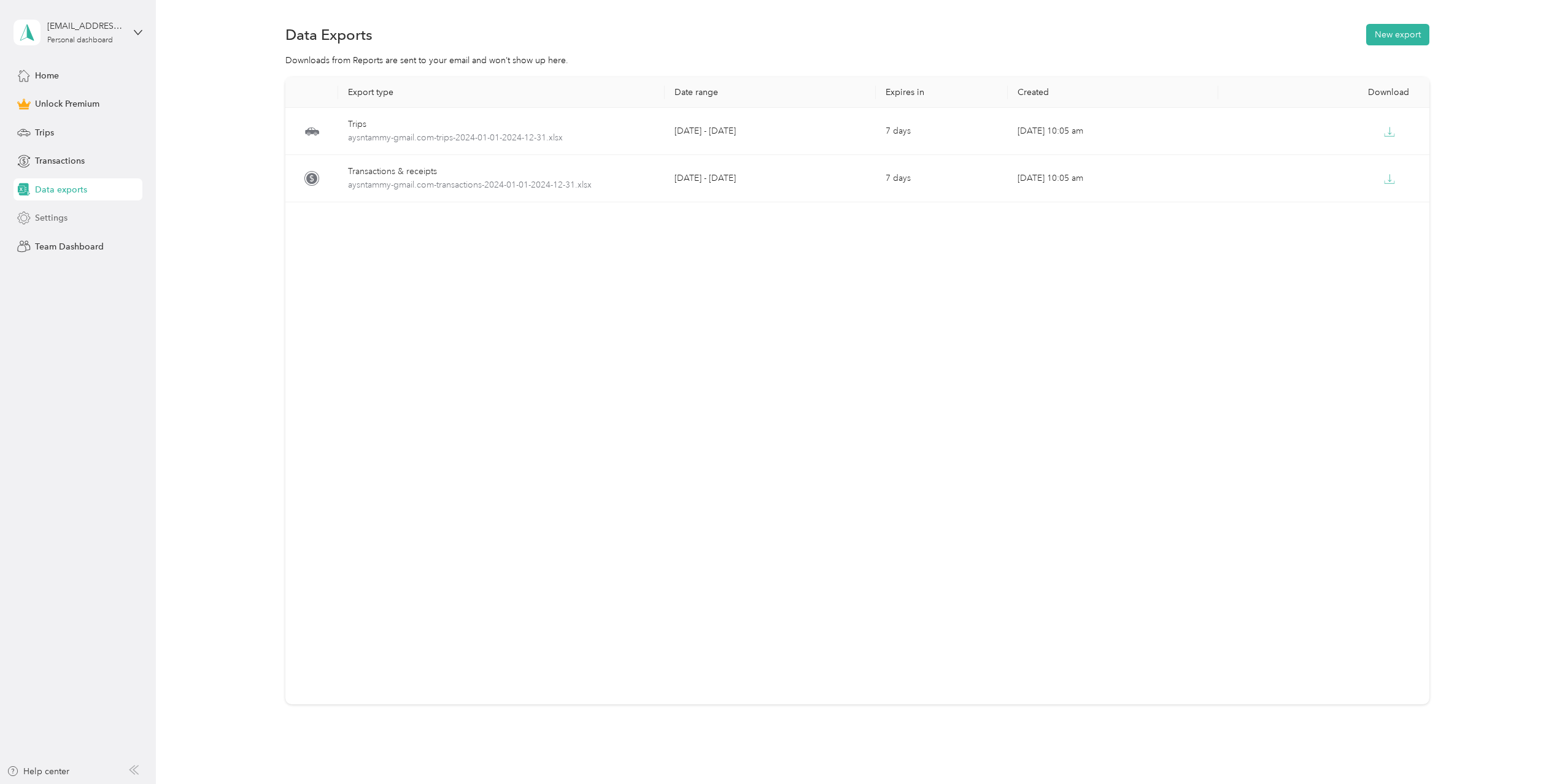
click at [56, 217] on span "Settings" at bounding box center [51, 217] width 32 height 13
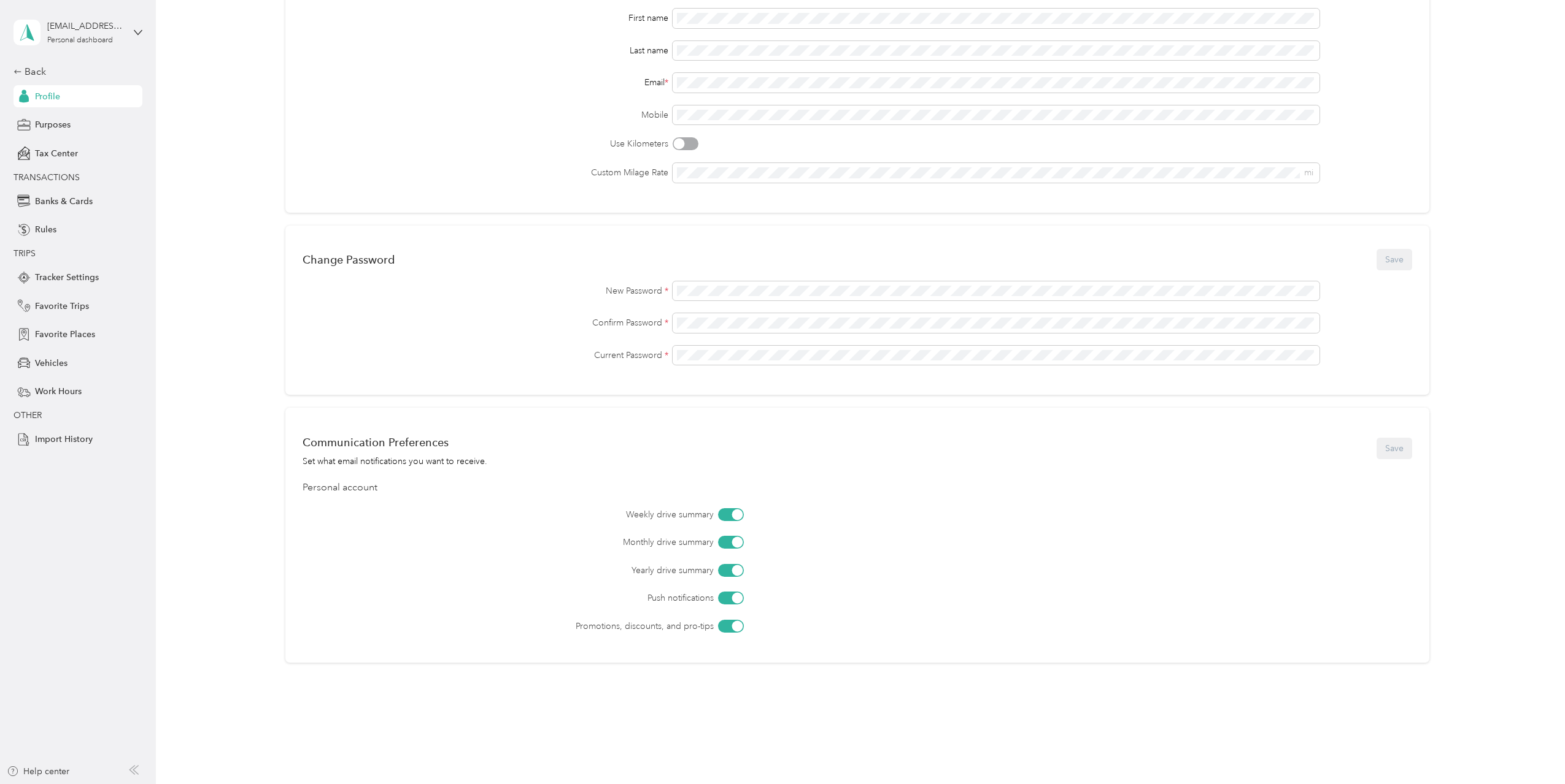
scroll to position [155, 0]
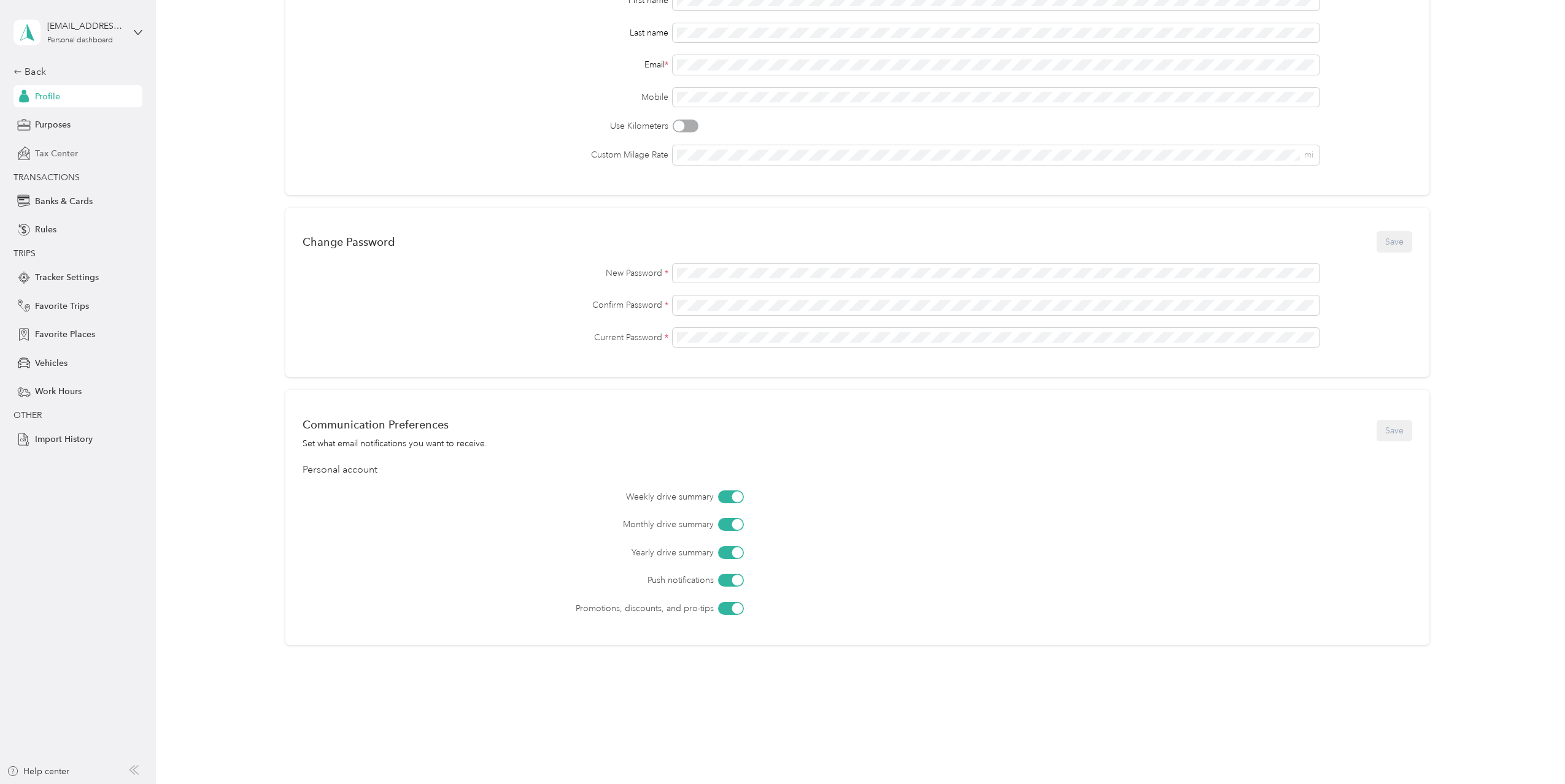
click at [63, 156] on span "Tax Center" at bounding box center [57, 153] width 43 height 13
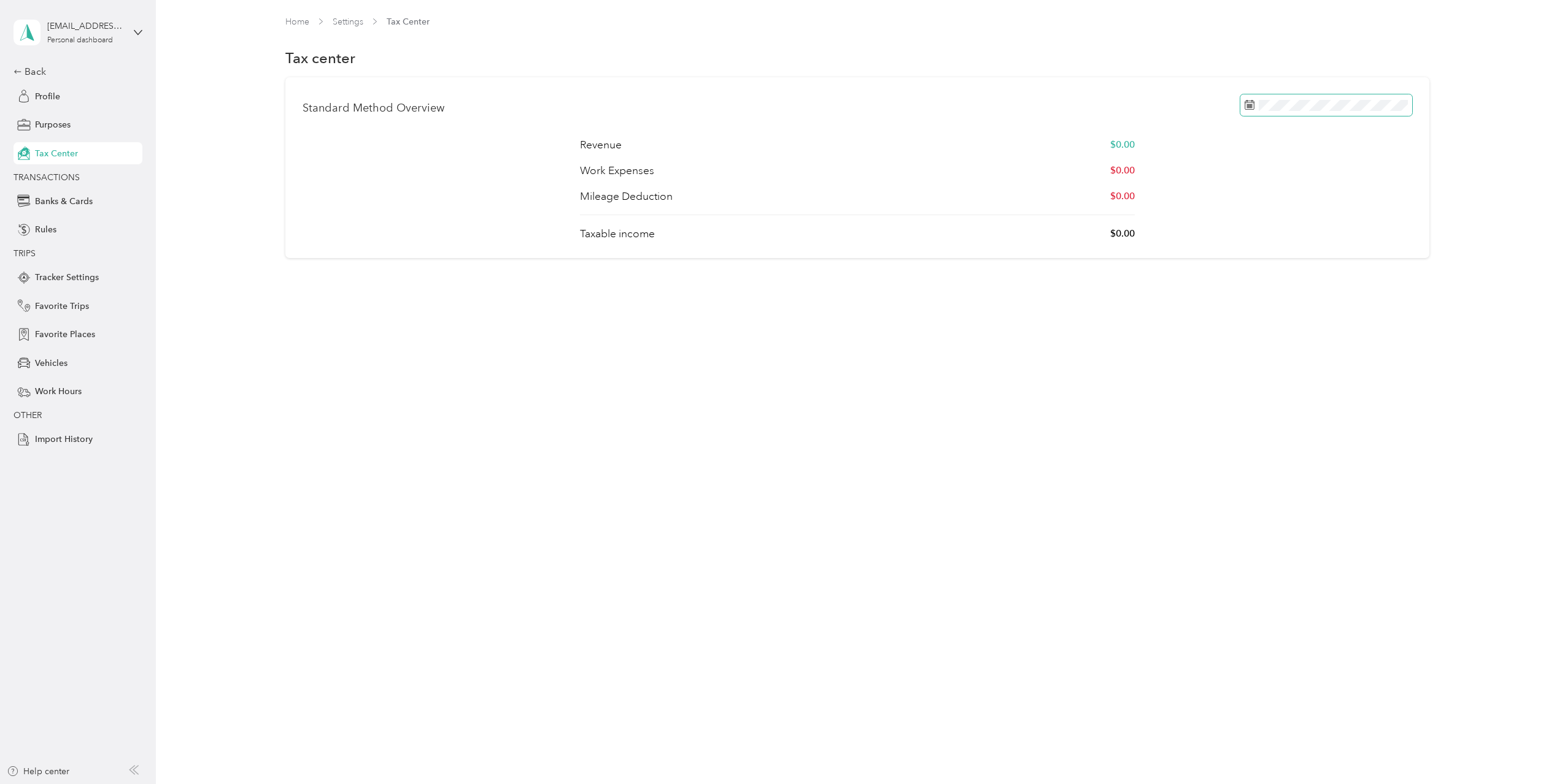
click at [1393, 112] on span at bounding box center [1326, 105] width 172 height 21
click at [1232, 141] on body "[EMAIL_ADDRESS][DOMAIN_NAME] Personal dashboard Back Profile Purposes Tax Cente…" at bounding box center [780, 392] width 1559 height 784
click at [1418, 309] on button "Last year" at bounding box center [1419, 308] width 75 height 21
click at [1393, 309] on button "Last year" at bounding box center [1419, 308] width 75 height 21
click at [136, 30] on icon at bounding box center [137, 32] width 9 height 9
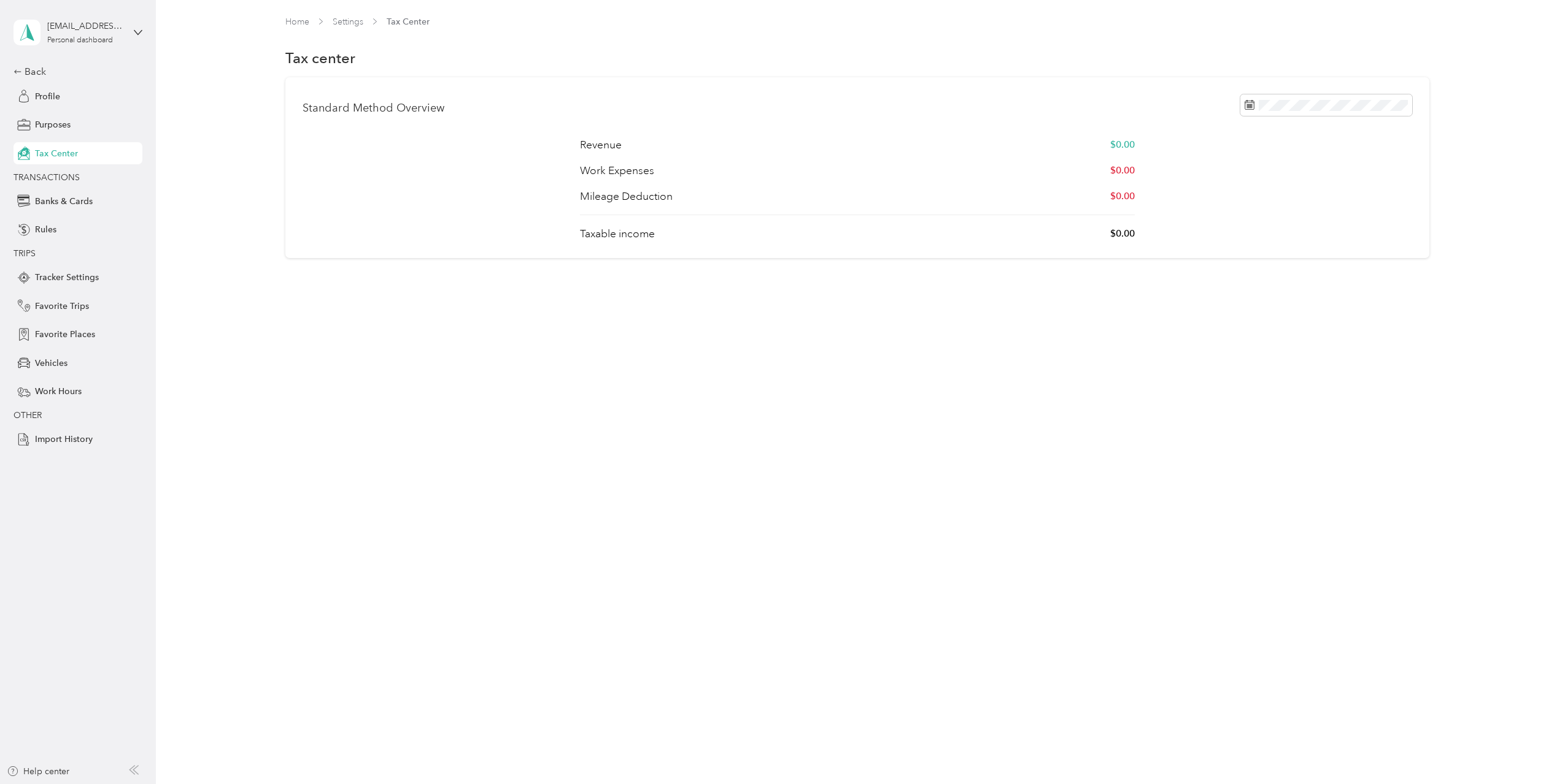
click at [187, 248] on div "Standard Method Overview Revenue $0.00 Work Expenses $0.00 Mileage Deduction $0…" at bounding box center [858, 168] width 1373 height 181
click at [67, 276] on span "Tracker Settings" at bounding box center [66, 277] width 63 height 13
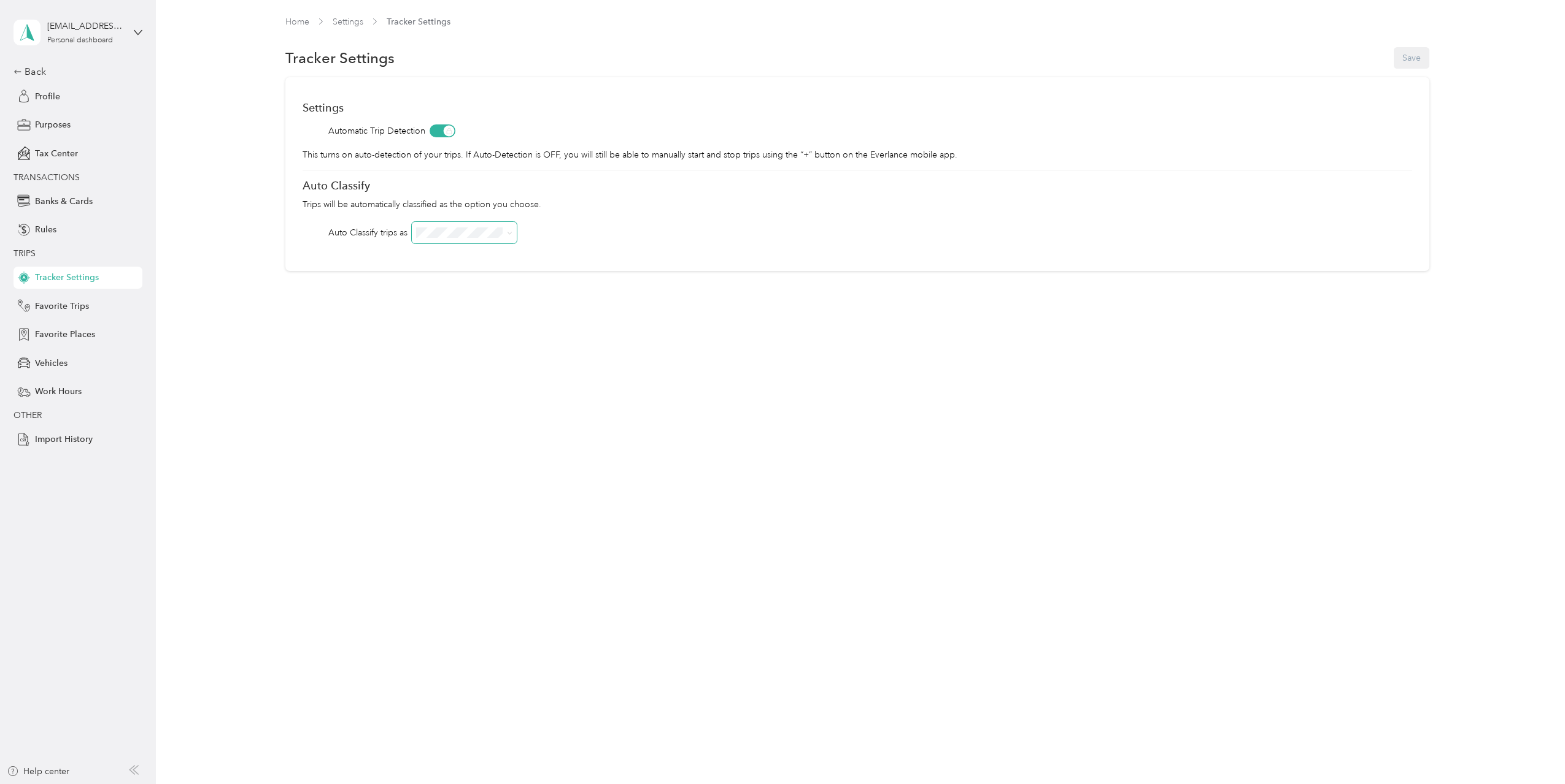
click at [505, 230] on span at bounding box center [508, 232] width 10 height 13
click at [74, 440] on span "Import History" at bounding box center [63, 439] width 57 height 13
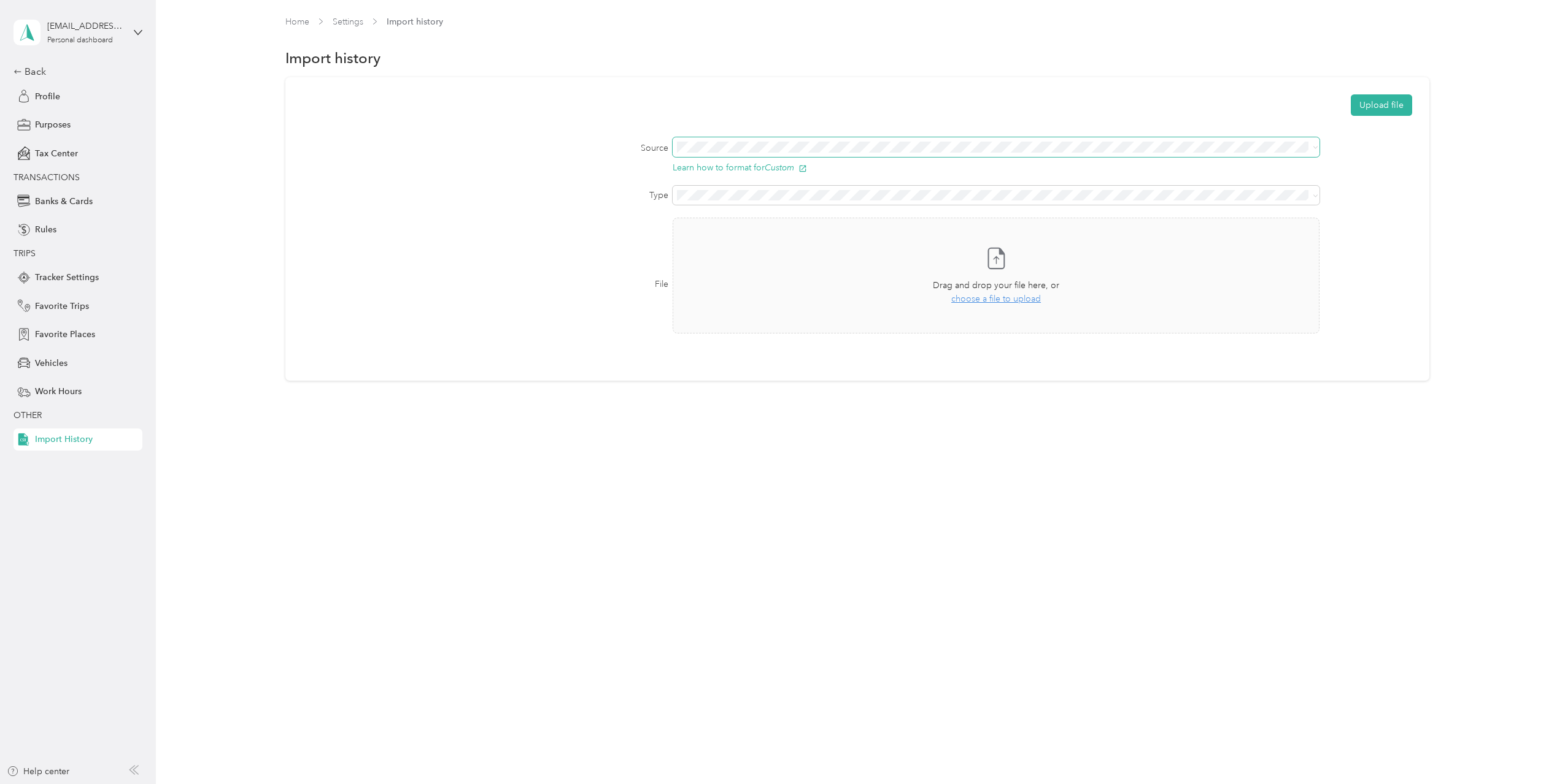
click at [1316, 147] on icon at bounding box center [1316, 148] width 6 height 6
click at [517, 256] on div "File Take a photo or choose a photo from your library Drag and drop your file h…" at bounding box center [857, 284] width 1110 height 133
click at [1317, 195] on icon at bounding box center [1316, 196] width 6 height 6
click at [697, 214] on span "Trips" at bounding box center [692, 216] width 19 height 11
click at [1382, 108] on button "Upload file" at bounding box center [1381, 105] width 61 height 21
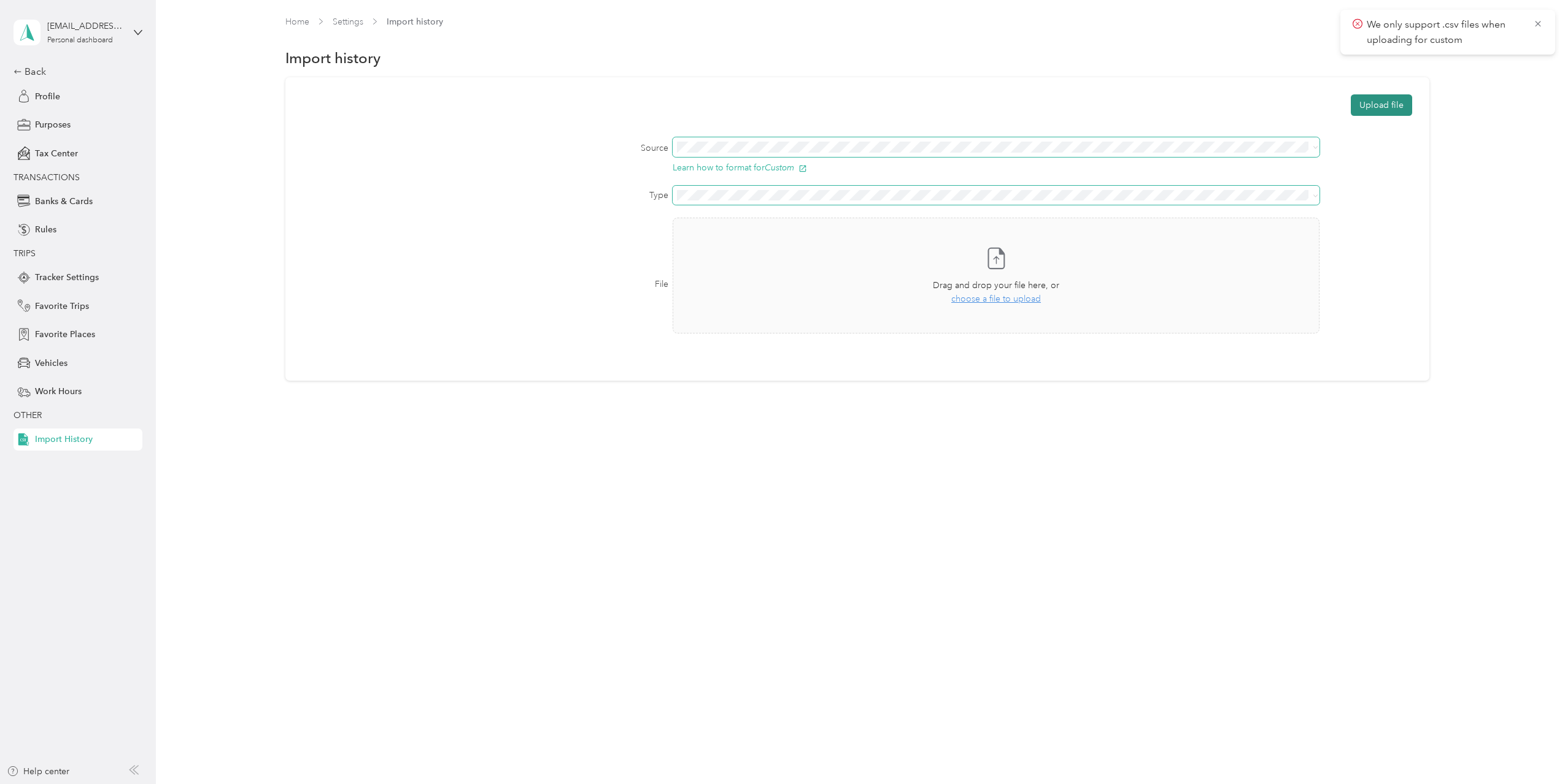
click at [1382, 108] on button "Upload file" at bounding box center [1381, 105] width 61 height 21
click at [990, 298] on span "choose a file to upload" at bounding box center [996, 299] width 90 height 11
click at [51, 125] on span "Purposes" at bounding box center [53, 125] width 36 height 13
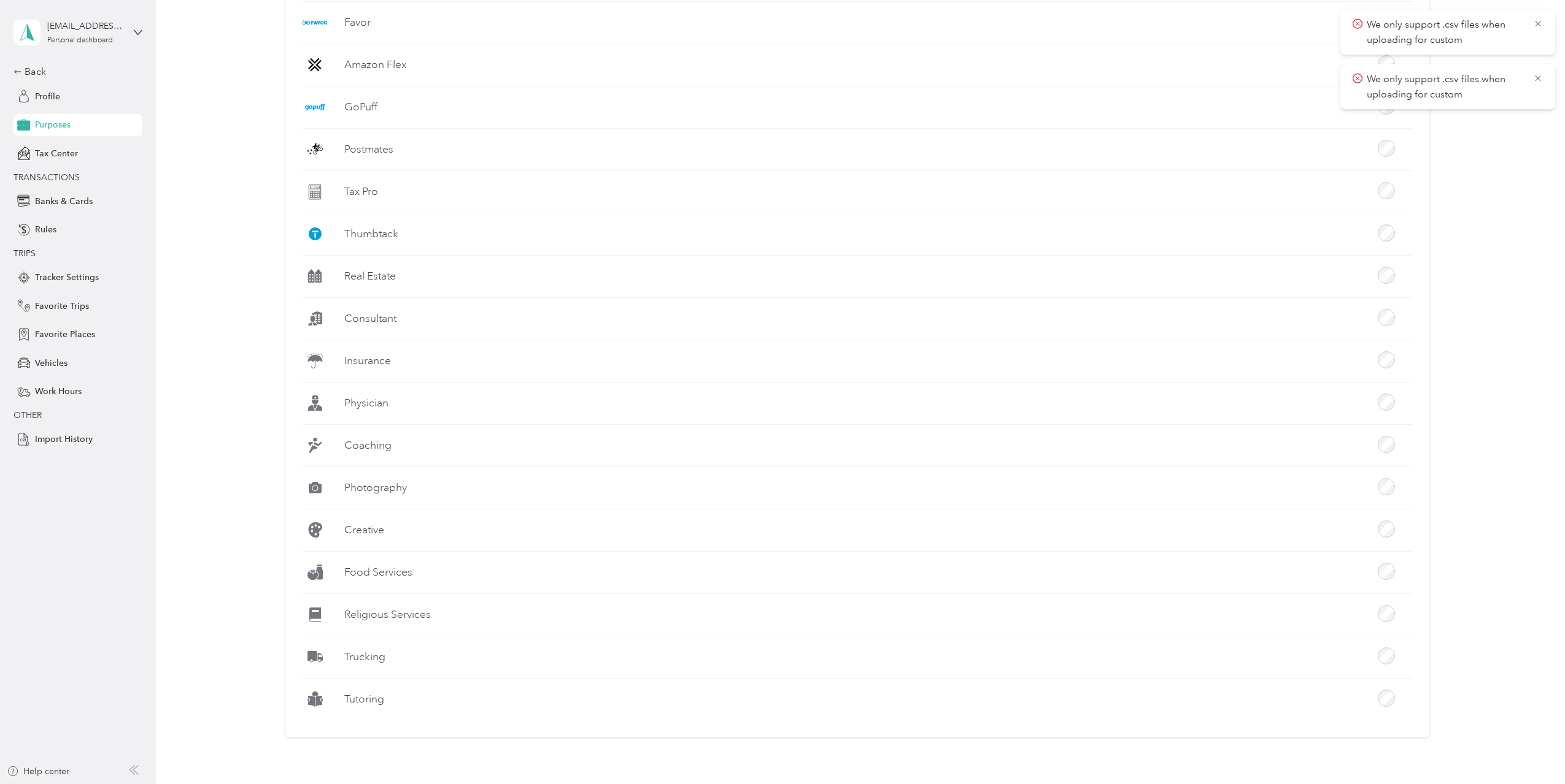
scroll to position [798, 0]
